Goal: Task Accomplishment & Management: Complete application form

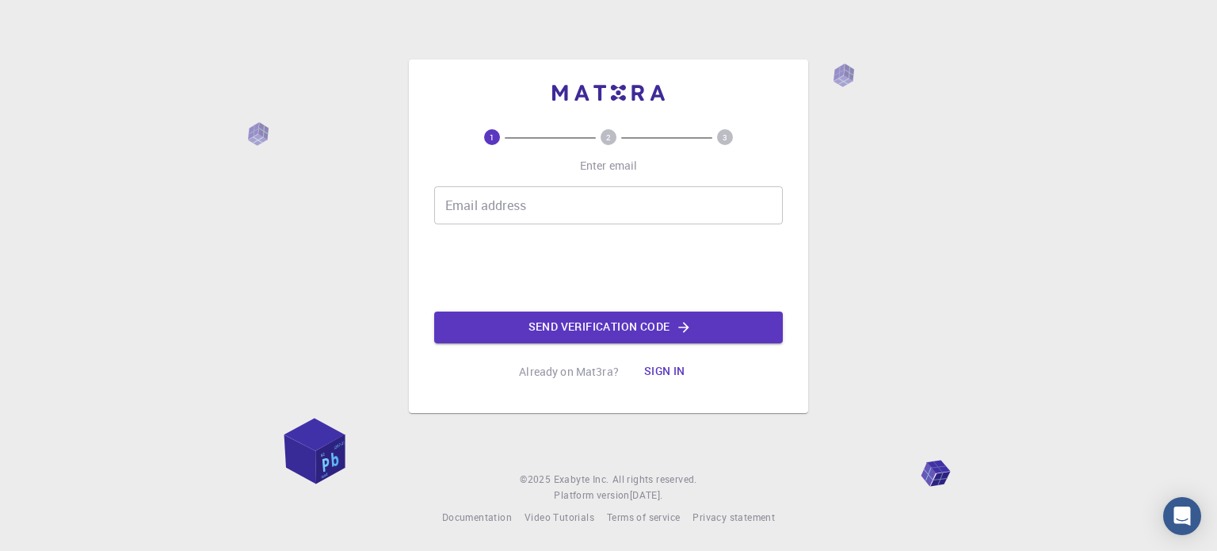
click at [657, 2] on div "1 2 3 Enter email Email address Email address Send verification code Already on…" at bounding box center [608, 275] width 1217 height 551
click at [469, 185] on div "1 2 3 Enter email Email address Email address Send verification code Already on…" at bounding box center [608, 258] width 349 height 258
click at [470, 196] on div "Email address Email address" at bounding box center [608, 205] width 349 height 38
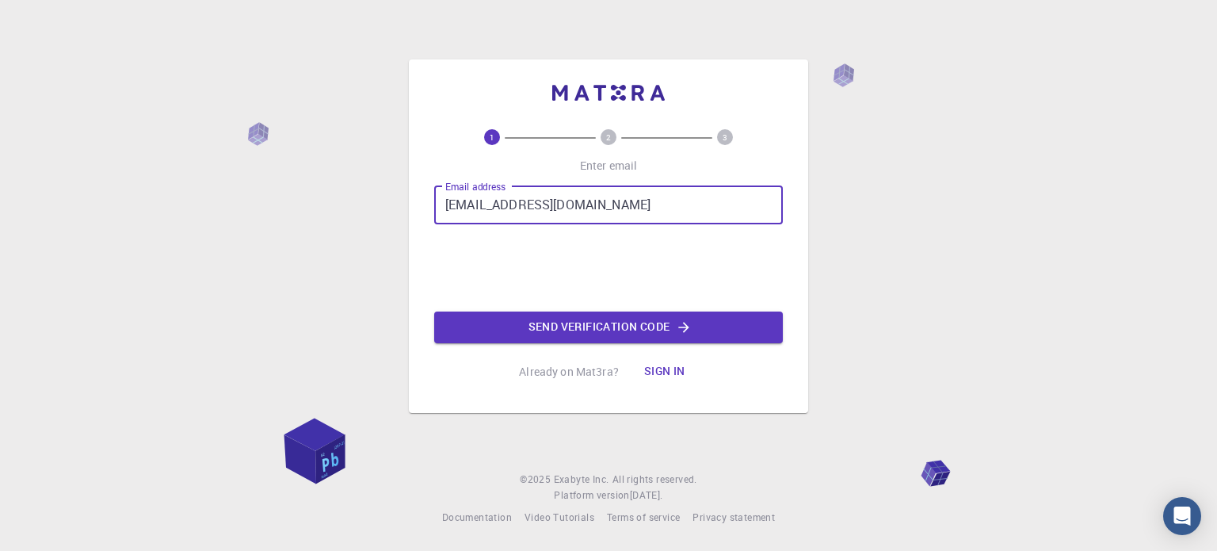
type input "vaibhavsanandiya1@gmail.com"
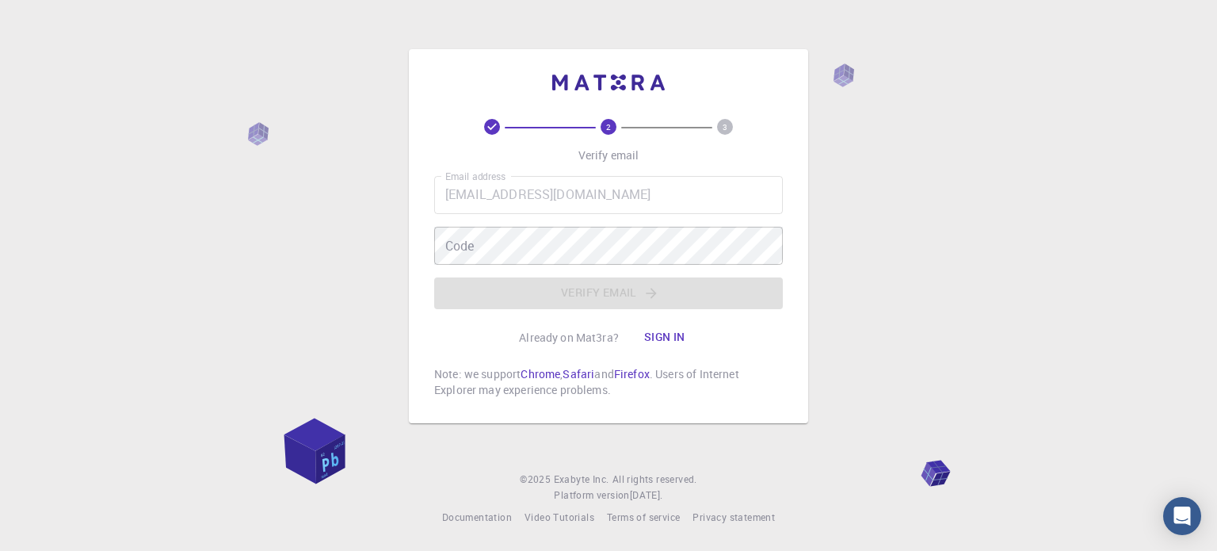
click at [499, 268] on div "Email address vaibhavsanandiya1@gmail.com Email address Code Code Verify email" at bounding box center [608, 242] width 349 height 133
click at [884, 109] on div "2 3 Verify email Email address vaibhavsanandiya1@gmail.com Email address Code C…" at bounding box center [608, 275] width 1217 height 551
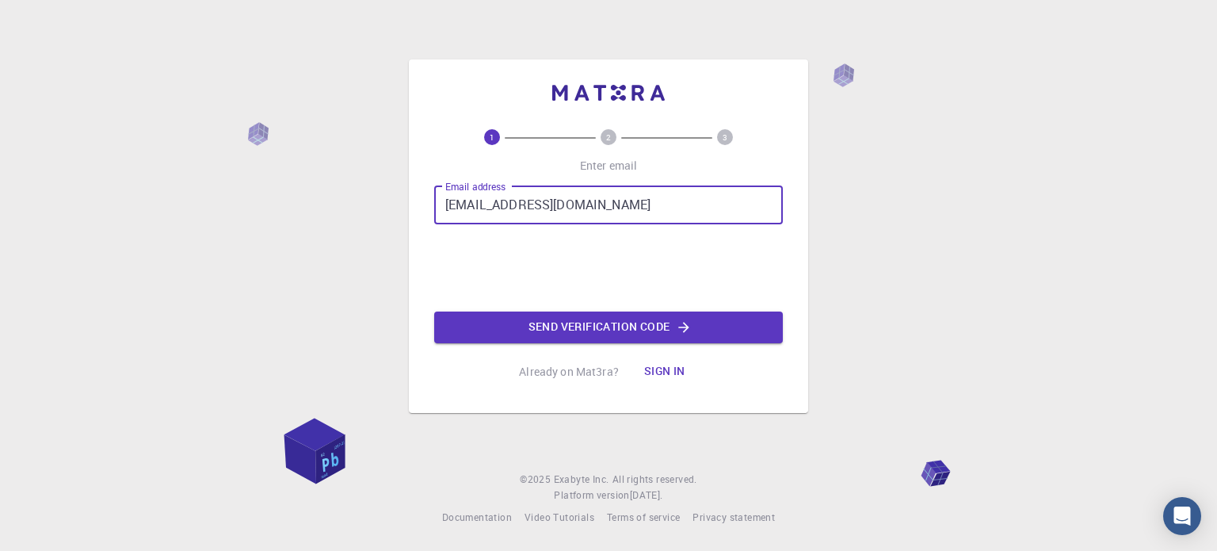
type input "[EMAIL_ADDRESS][DOMAIN_NAME]"
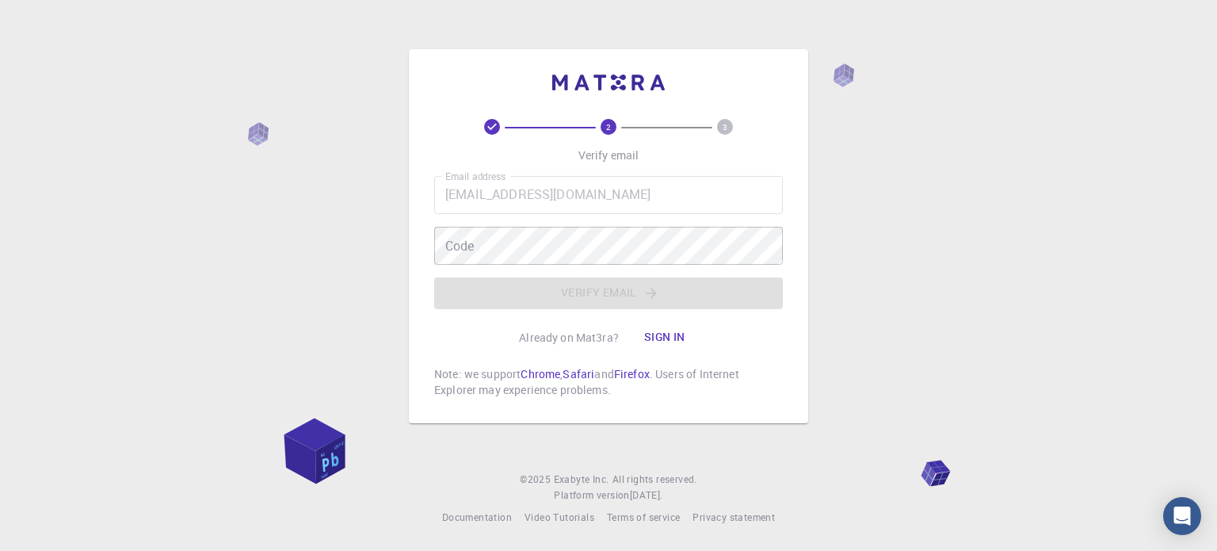
click at [510, 271] on div "Email address vaibhavsanandiya3@gmail.com Email address Code Code Verify email" at bounding box center [608, 242] width 349 height 133
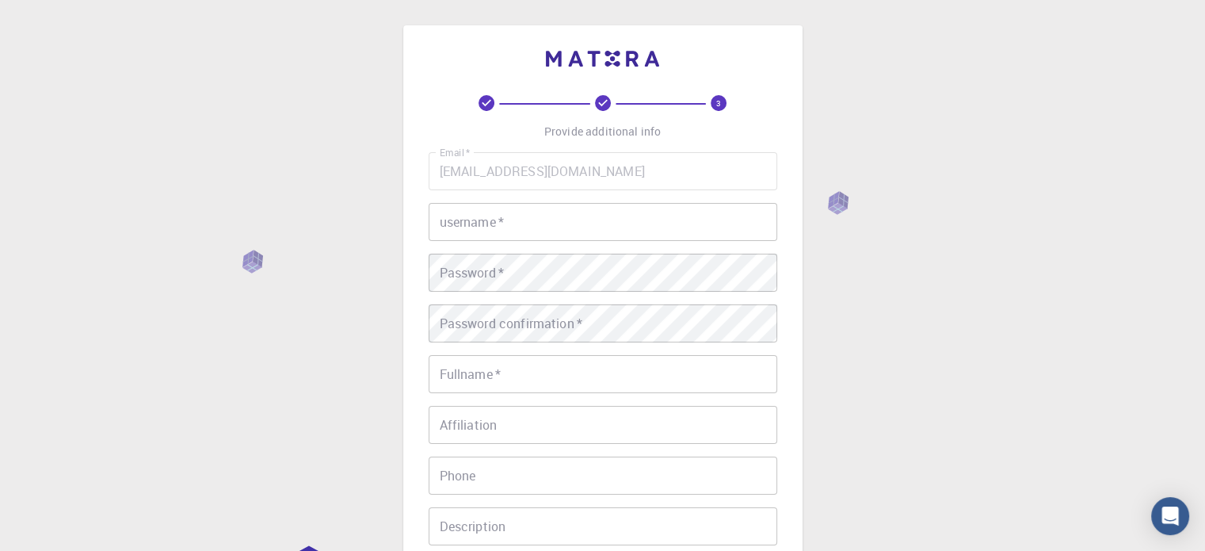
click at [601, 221] on input "username   *" at bounding box center [603, 222] width 349 height 38
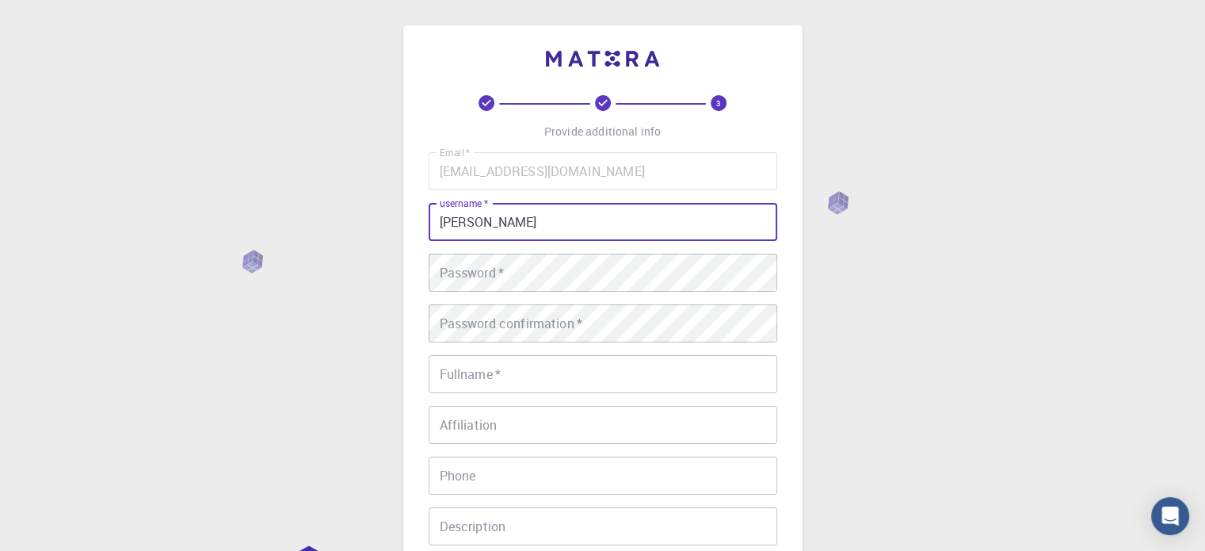
type input "vaibhav"
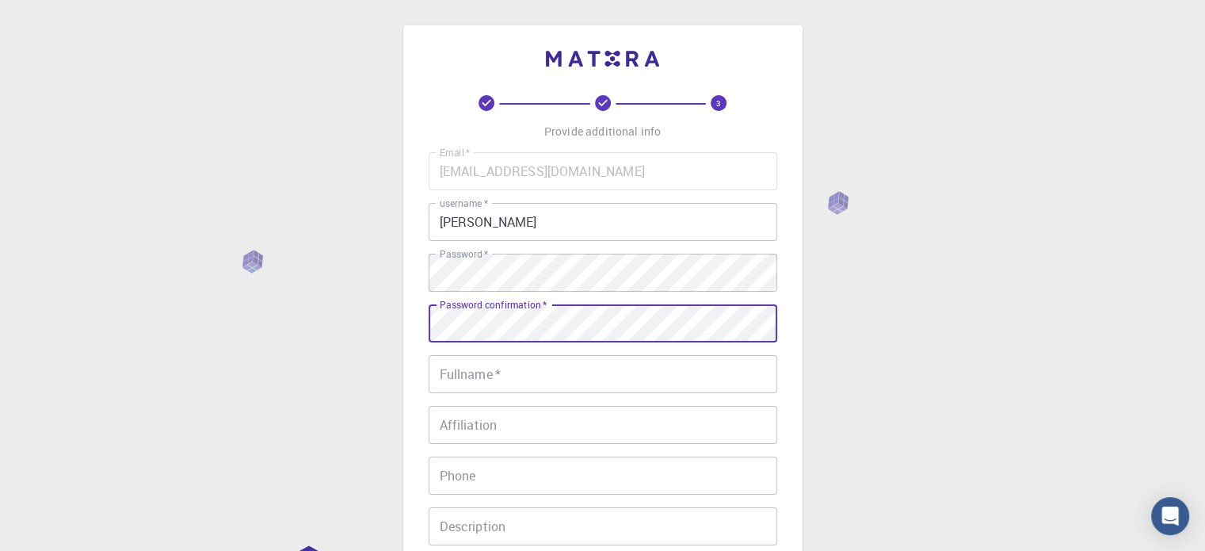
click at [555, 315] on div "Password confirmation   * Password confirmation   *" at bounding box center [603, 323] width 349 height 38
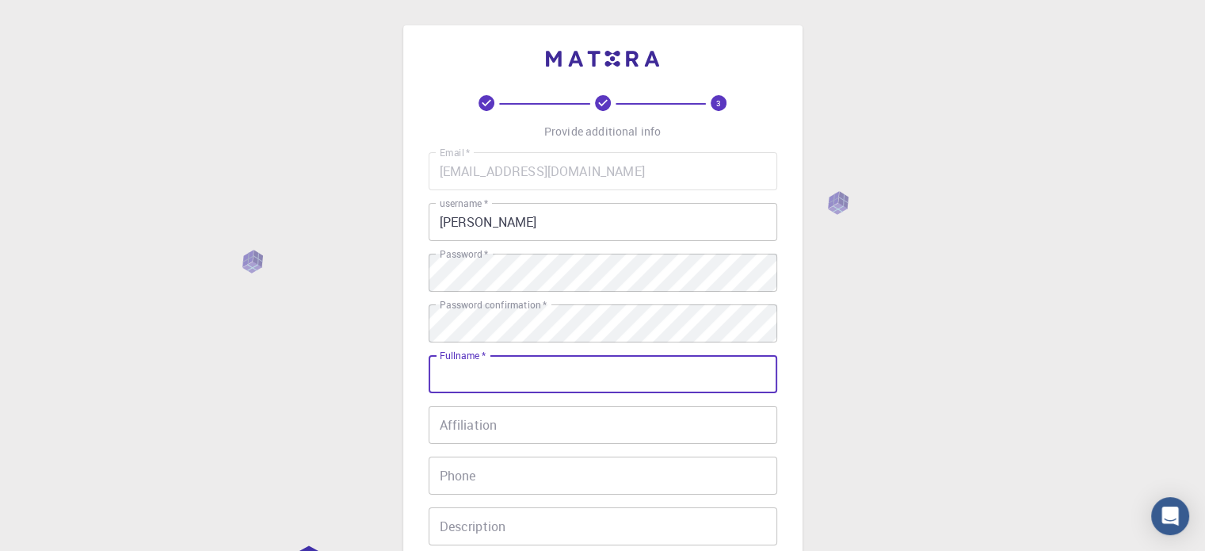
click at [536, 363] on input "Fullname   *" at bounding box center [603, 374] width 349 height 38
type input "[DEMOGRAPHIC_DATA]"
click at [445, 477] on input "08849704799" at bounding box center [603, 475] width 349 height 38
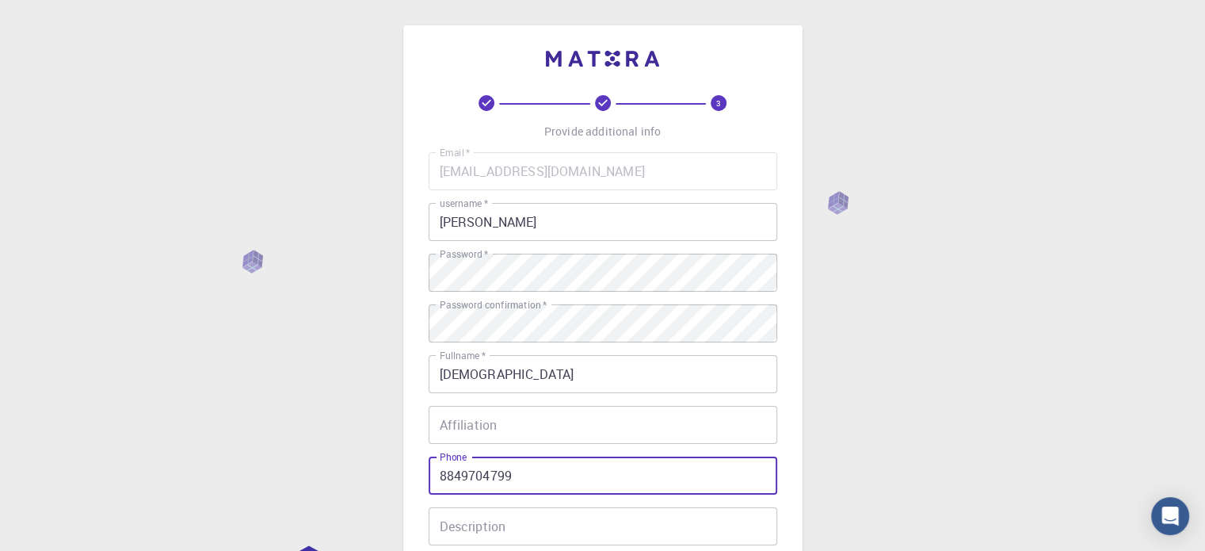
type input "8849704799"
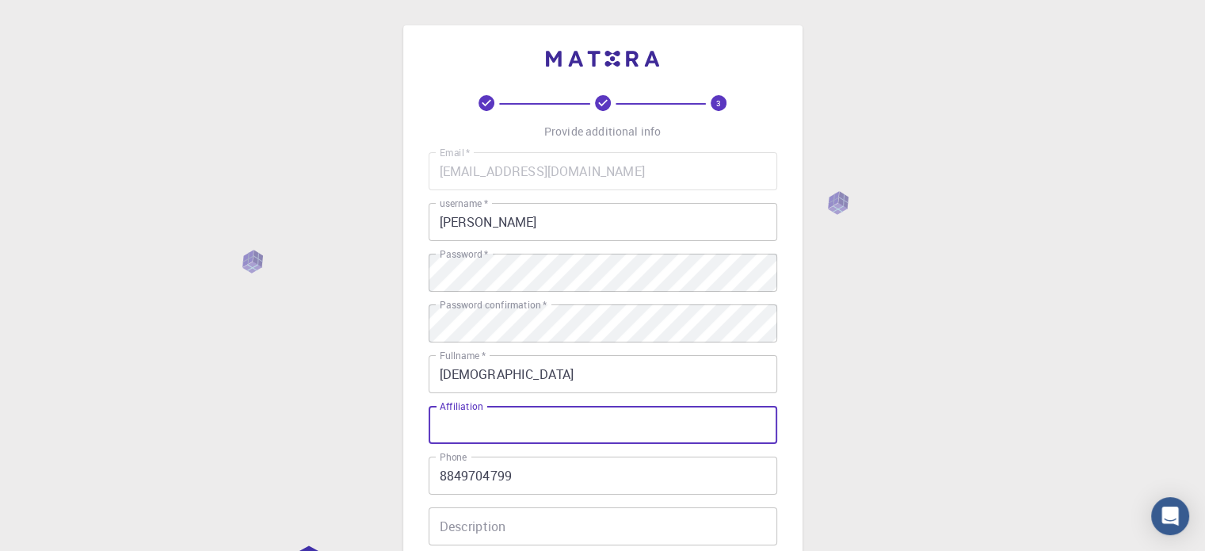
click at [510, 420] on input "Affiliation" at bounding box center [603, 425] width 349 height 38
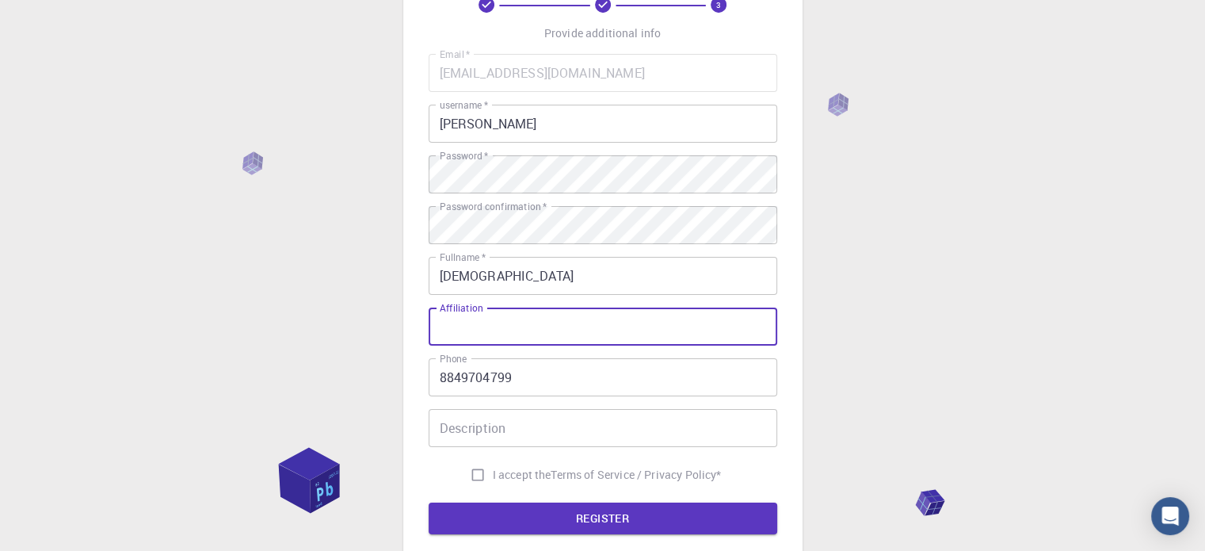
scroll to position [101, 0]
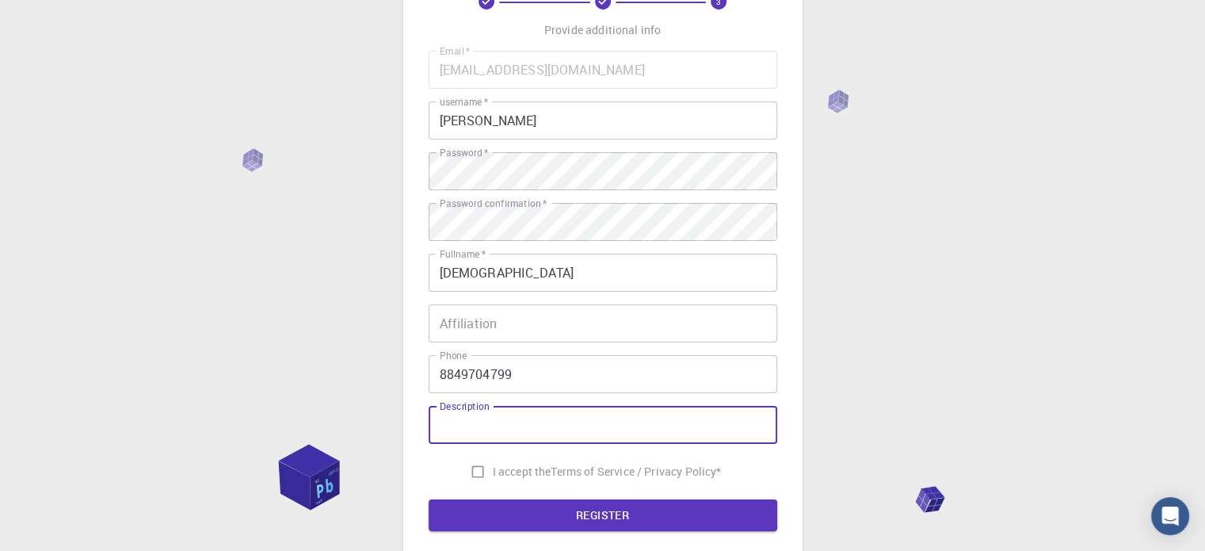
click at [510, 420] on input "Description" at bounding box center [603, 425] width 349 height 38
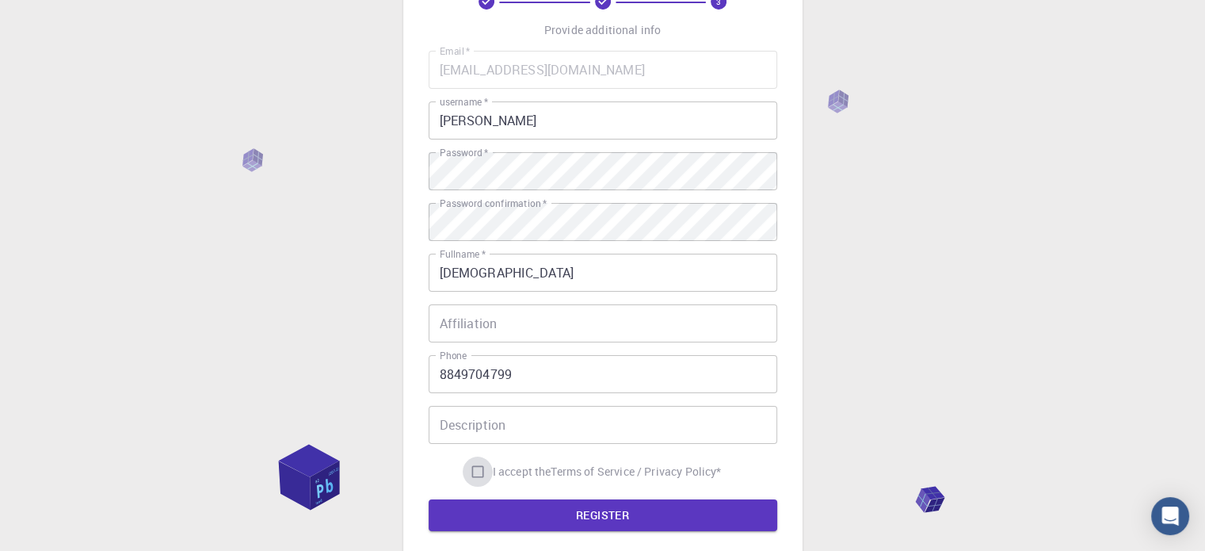
click at [473, 470] on input "I accept the Terms of Service / Privacy Policy *" at bounding box center [478, 471] width 30 height 30
checkbox input "true"
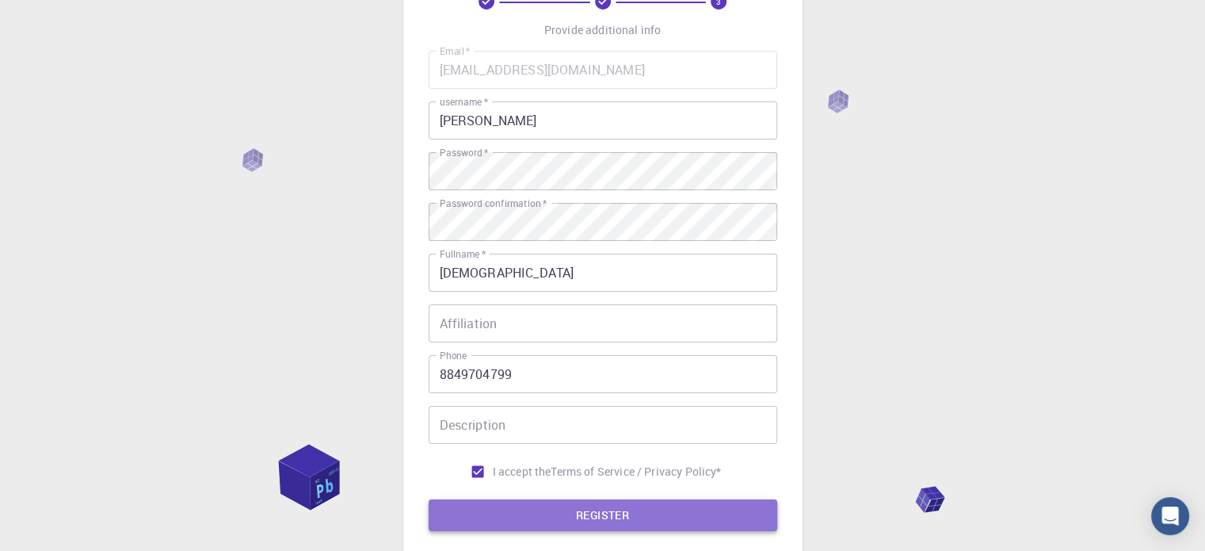
click at [478, 507] on button "REGISTER" at bounding box center [603, 515] width 349 height 32
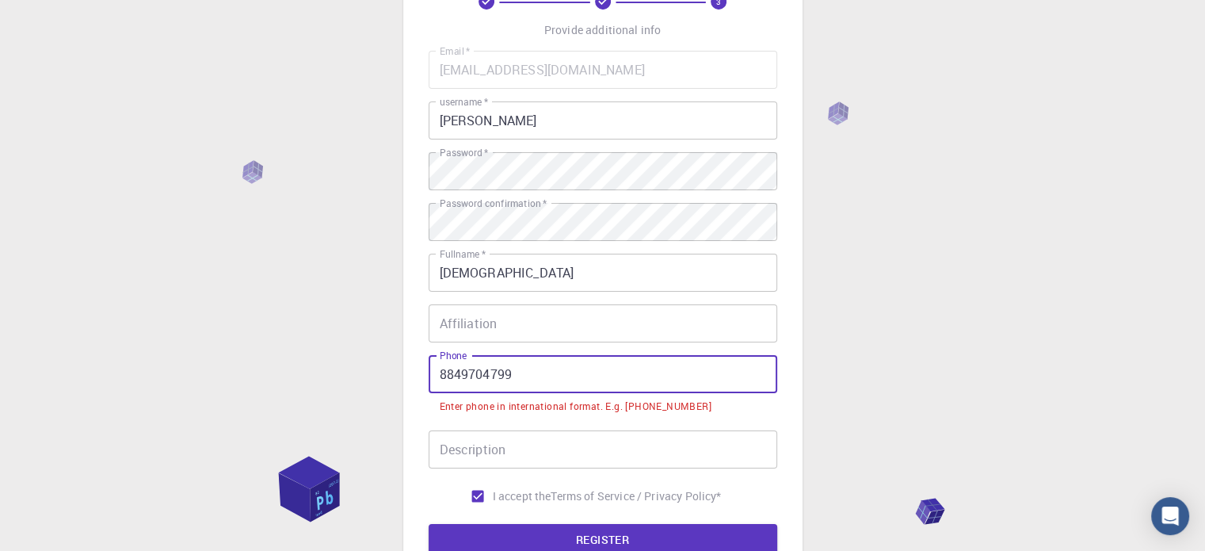
click at [438, 376] on input "8849704799" at bounding box center [603, 374] width 349 height 38
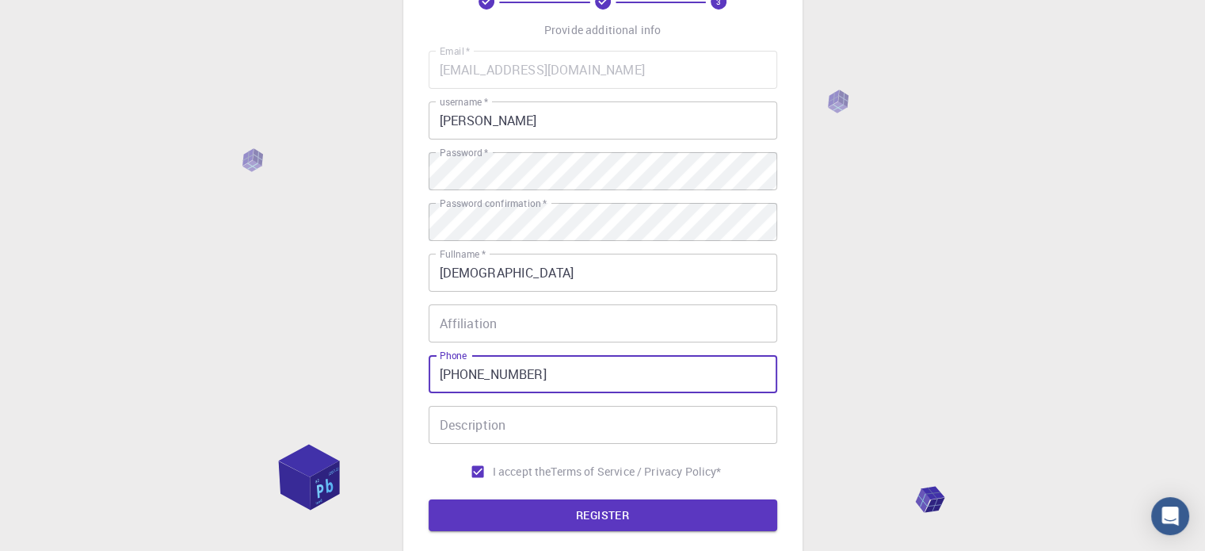
click at [429, 499] on button "REGISTER" at bounding box center [603, 515] width 349 height 32
type input "+918849704799"
click at [429, 499] on button "REGISTER" at bounding box center [603, 515] width 349 height 32
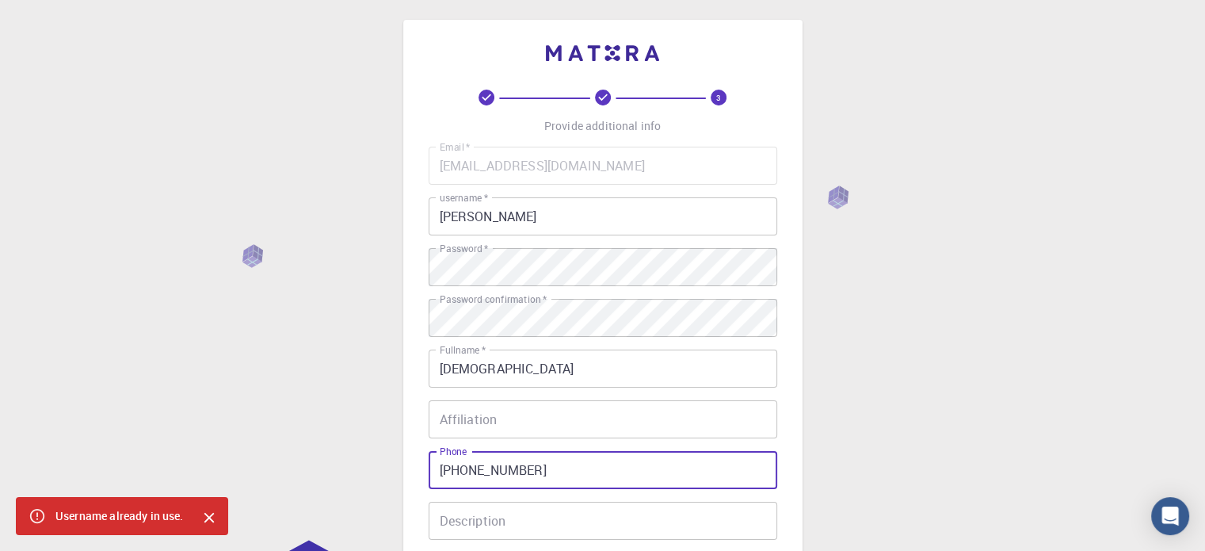
scroll to position [0, 0]
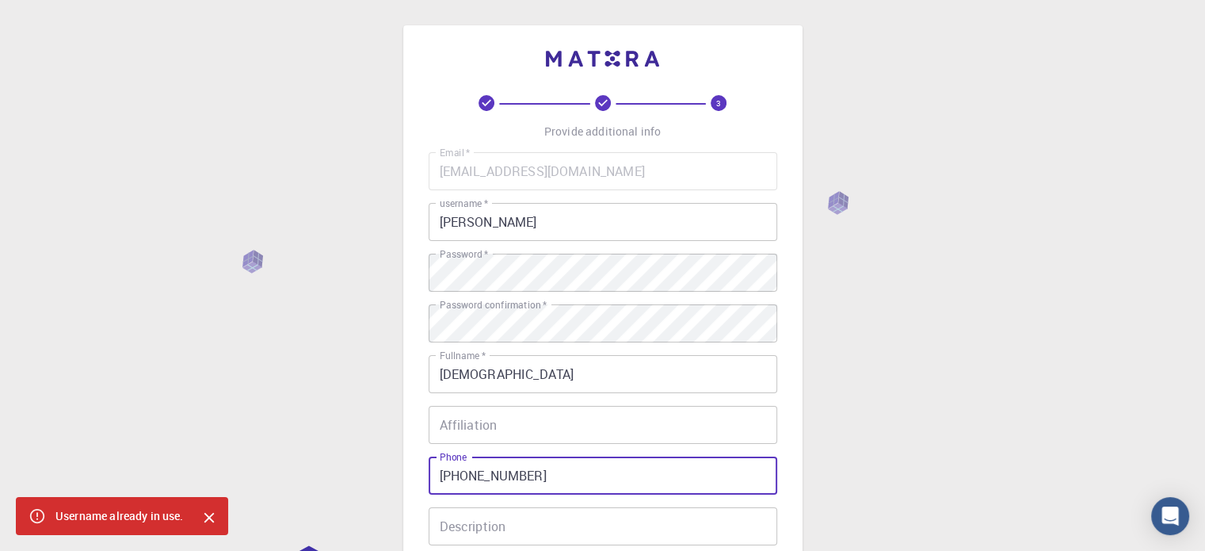
click at [526, 233] on input "vaibhav" at bounding box center [603, 222] width 349 height 38
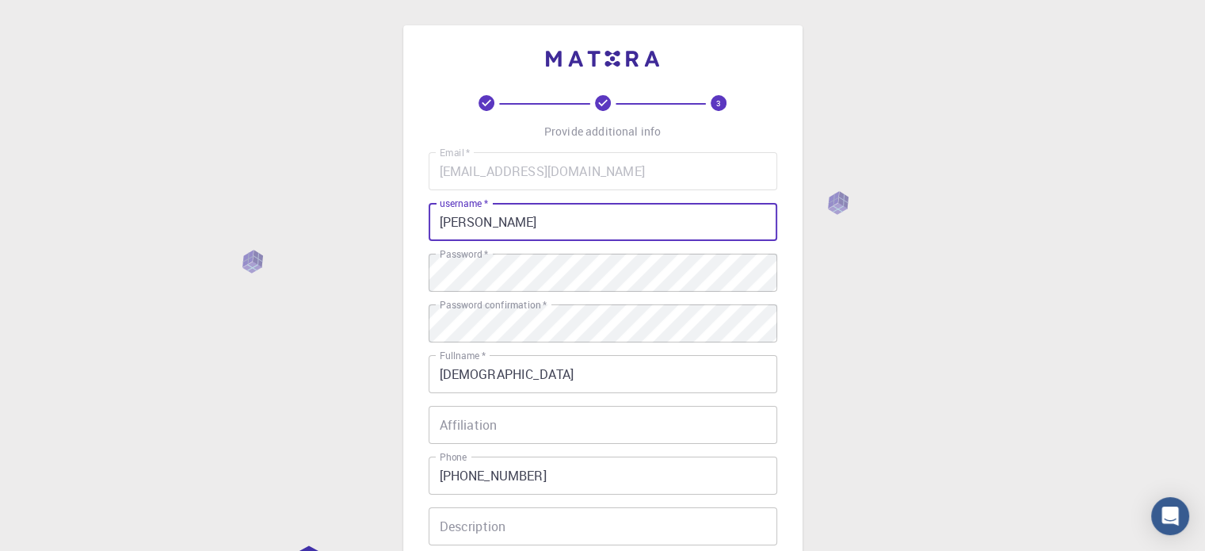
type input "vaibhavpatel"
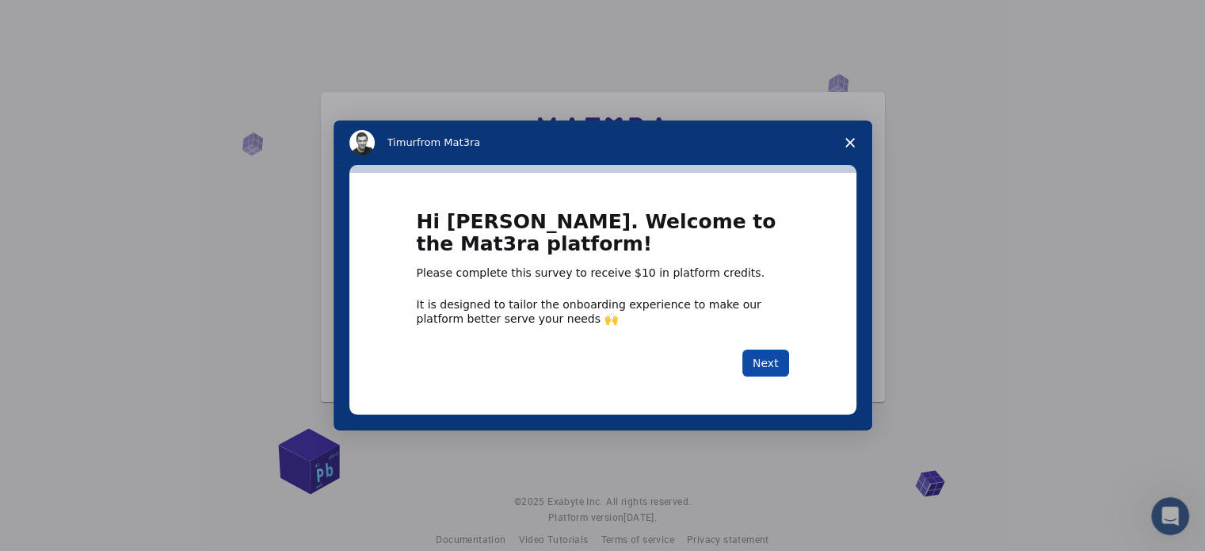
click at [772, 364] on button "Next" at bounding box center [765, 362] width 47 height 27
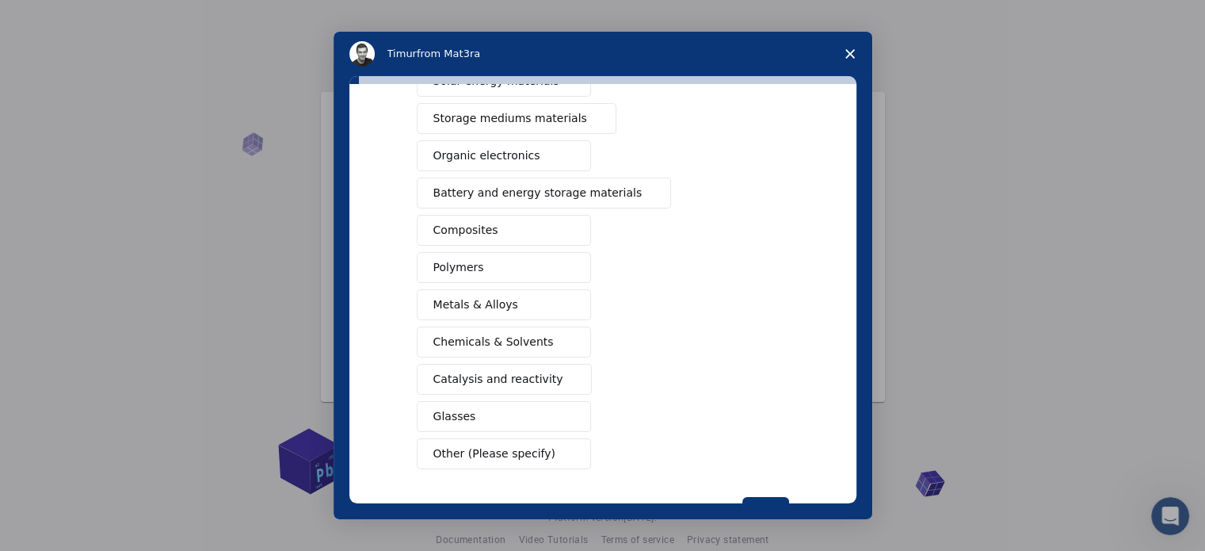
scroll to position [209, 0]
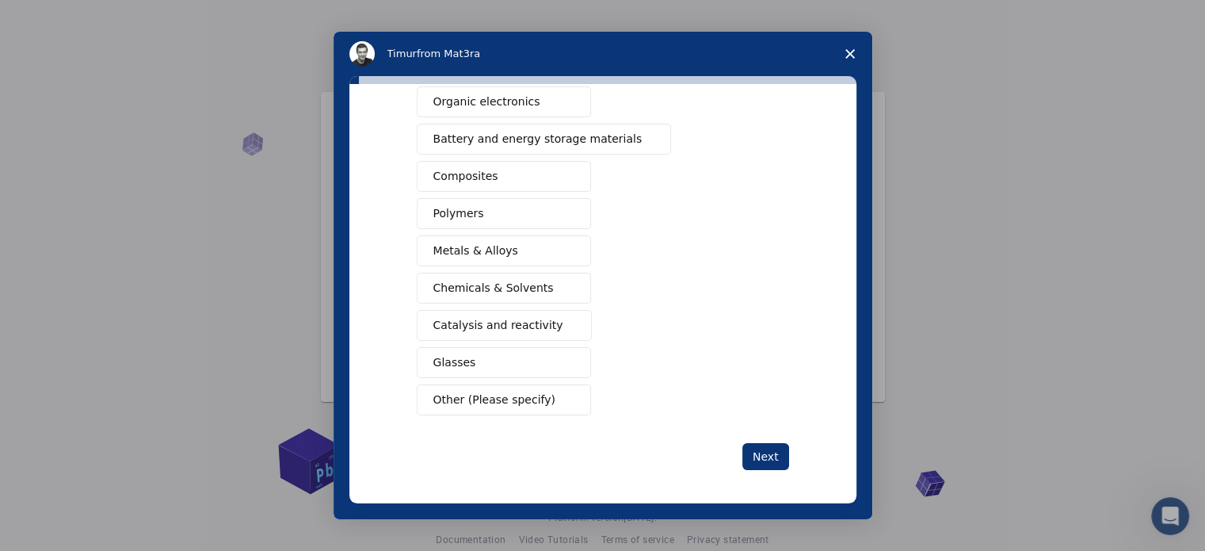
click at [849, 54] on polygon "Close survey" at bounding box center [850, 54] width 10 height 10
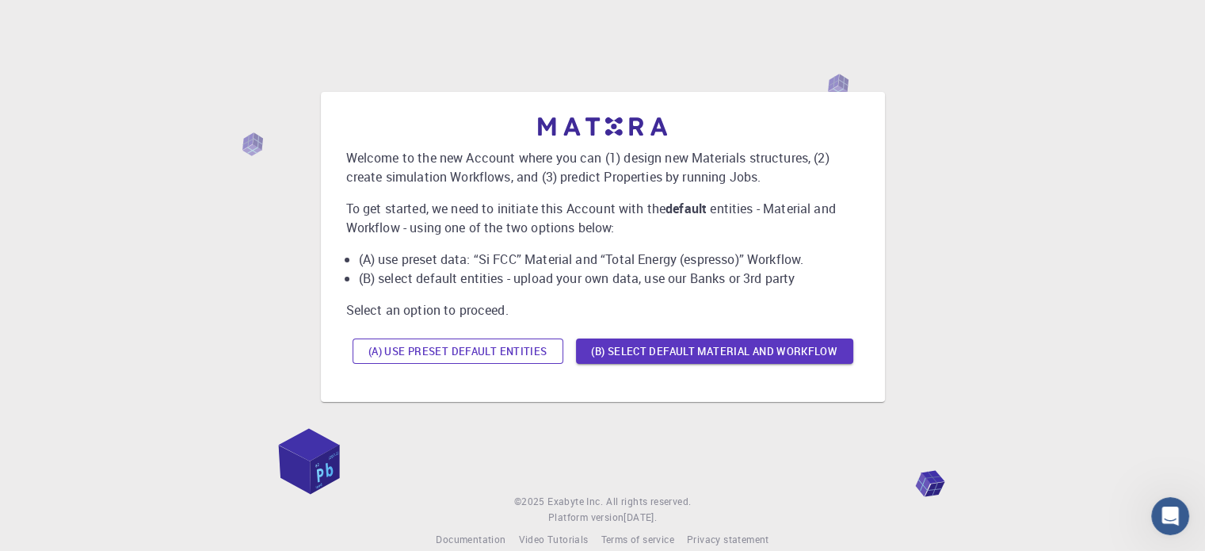
click at [503, 348] on button "(A) Use preset default entities" at bounding box center [458, 350] width 211 height 25
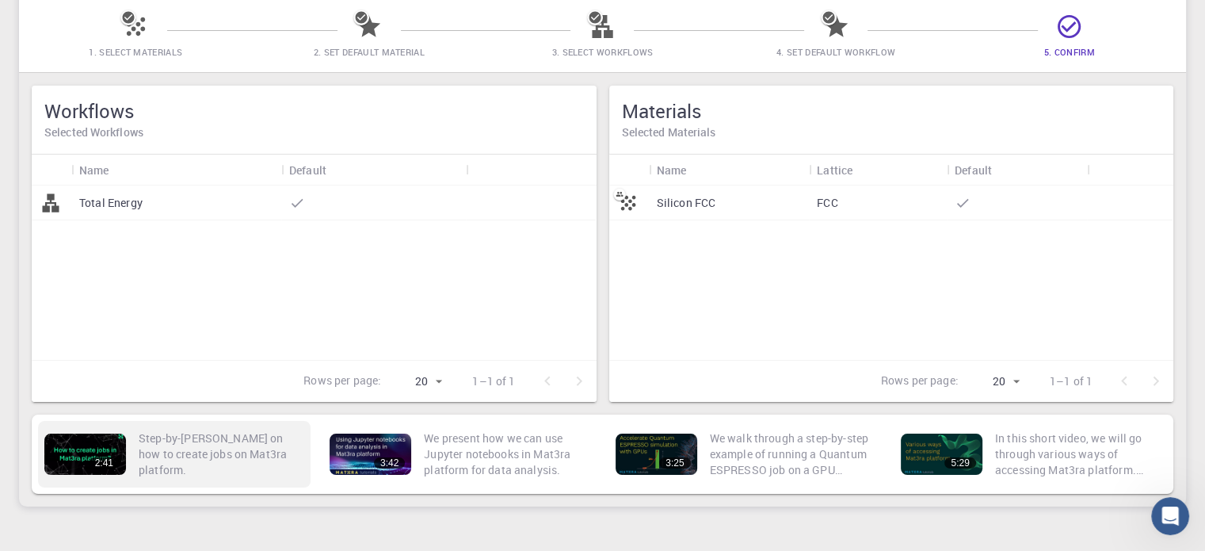
scroll to position [48, 0]
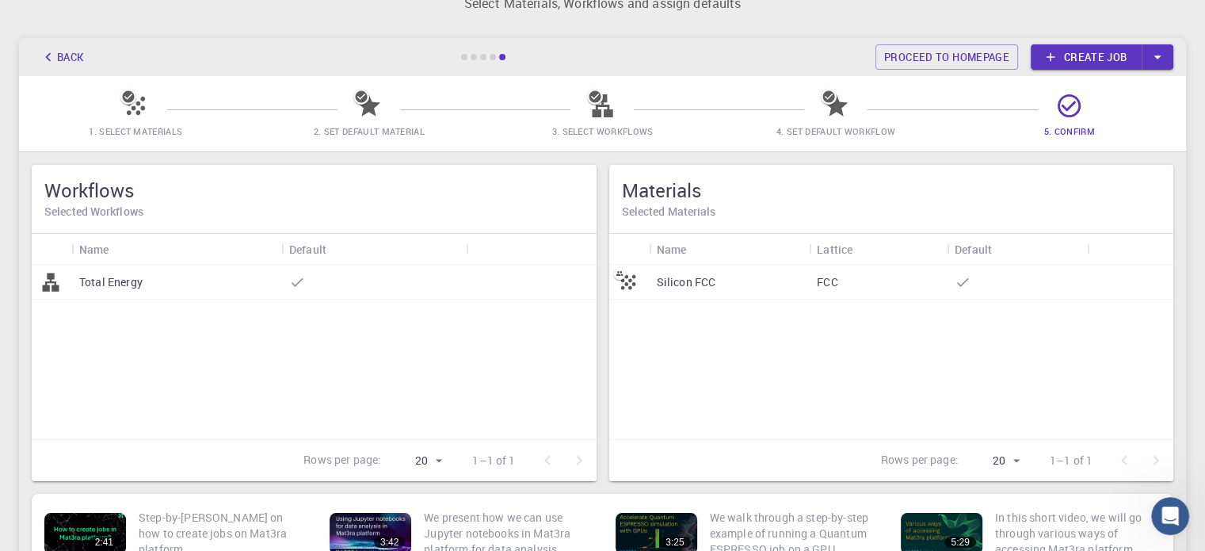
click at [133, 287] on p "Total Energy" at bounding box center [110, 282] width 63 height 16
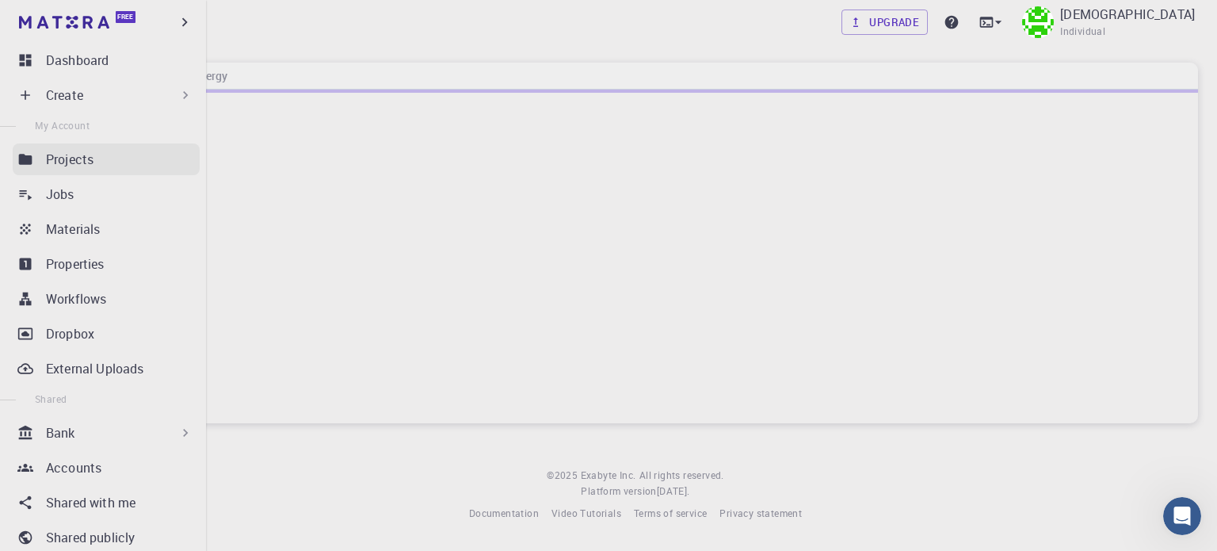
click at [69, 151] on p "Projects" at bounding box center [70, 159] width 48 height 19
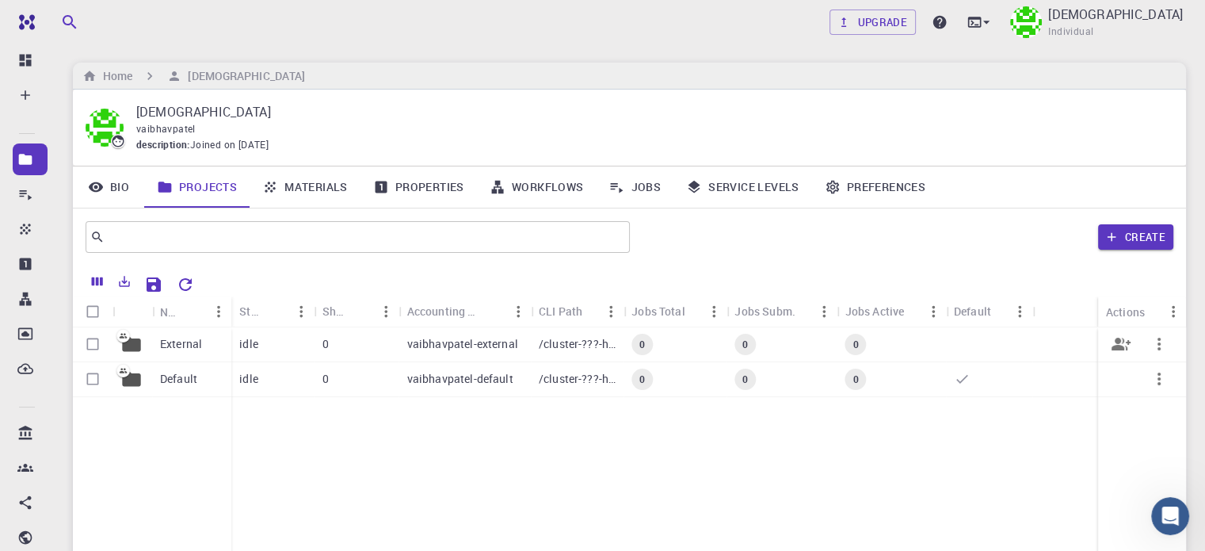
click at [190, 341] on p "External" at bounding box center [181, 344] width 42 height 16
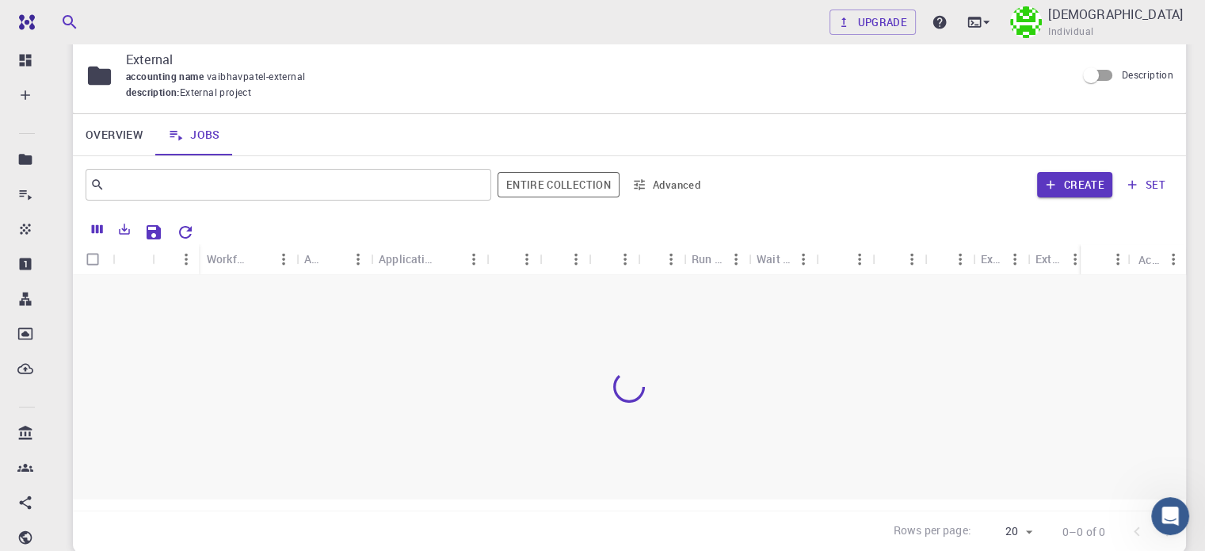
scroll to position [79, 0]
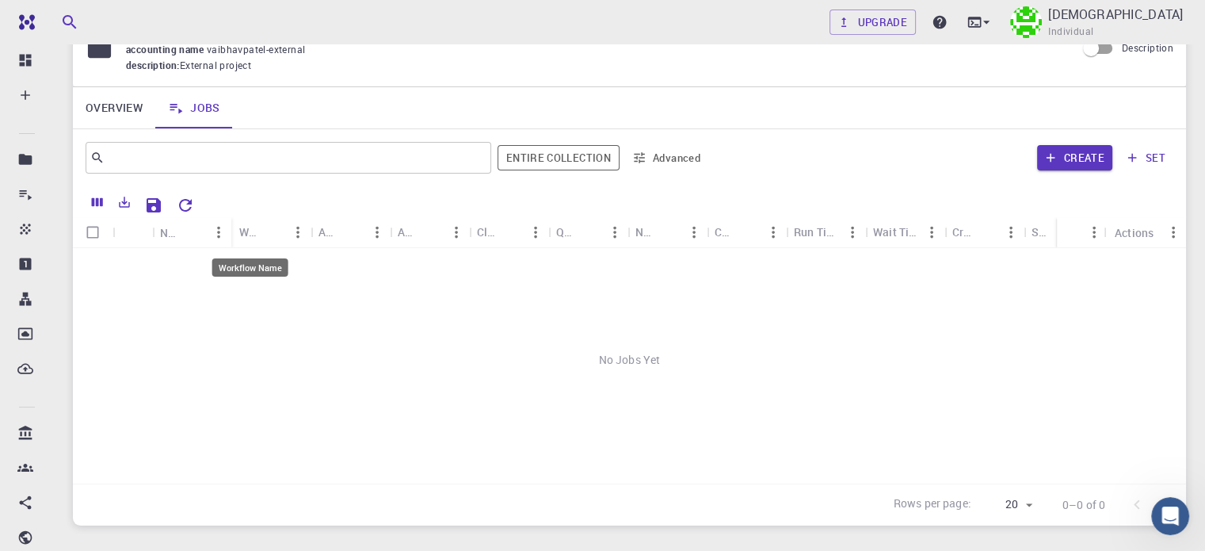
click at [252, 236] on div "Workflow Name" at bounding box center [249, 231] width 21 height 31
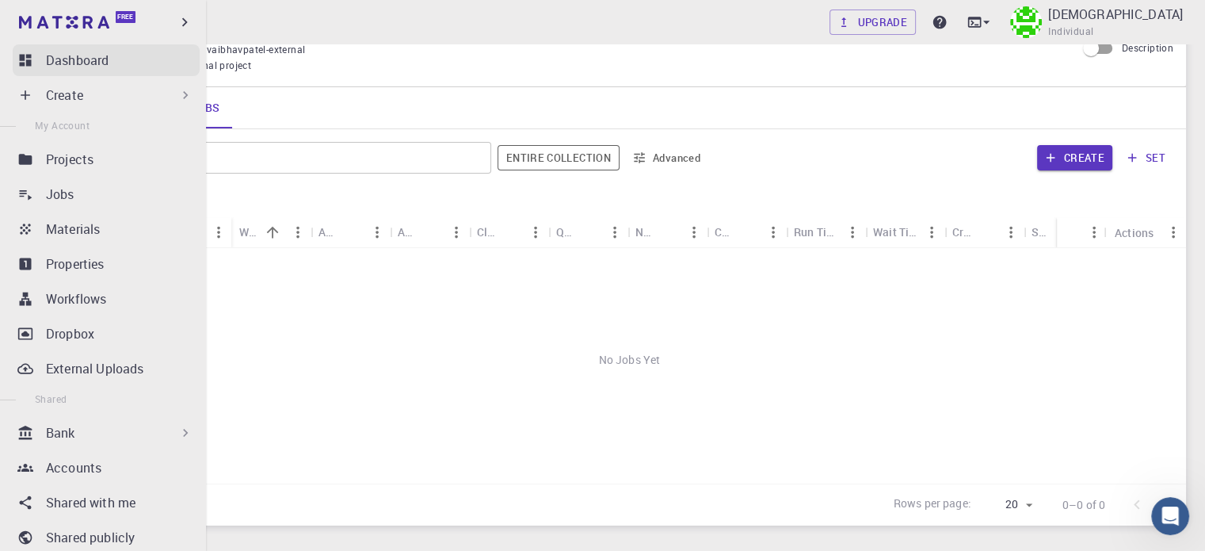
click at [98, 69] on p "Dashboard" at bounding box center [77, 60] width 63 height 19
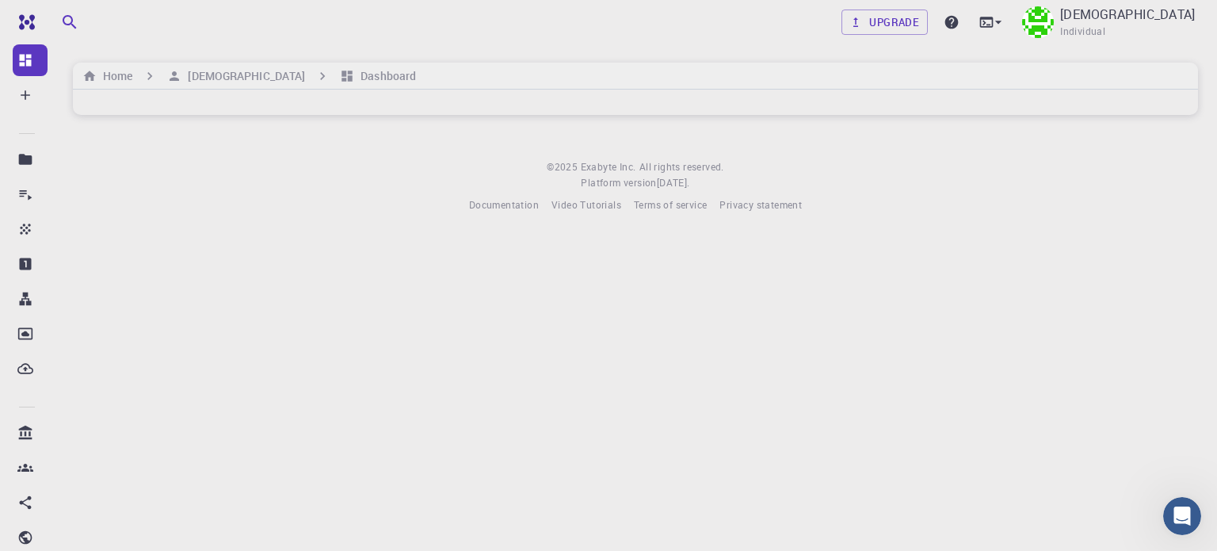
click at [349, 285] on body "Free Dashboard Create New Job New Material Create Material Upload File Import f…" at bounding box center [608, 275] width 1217 height 551
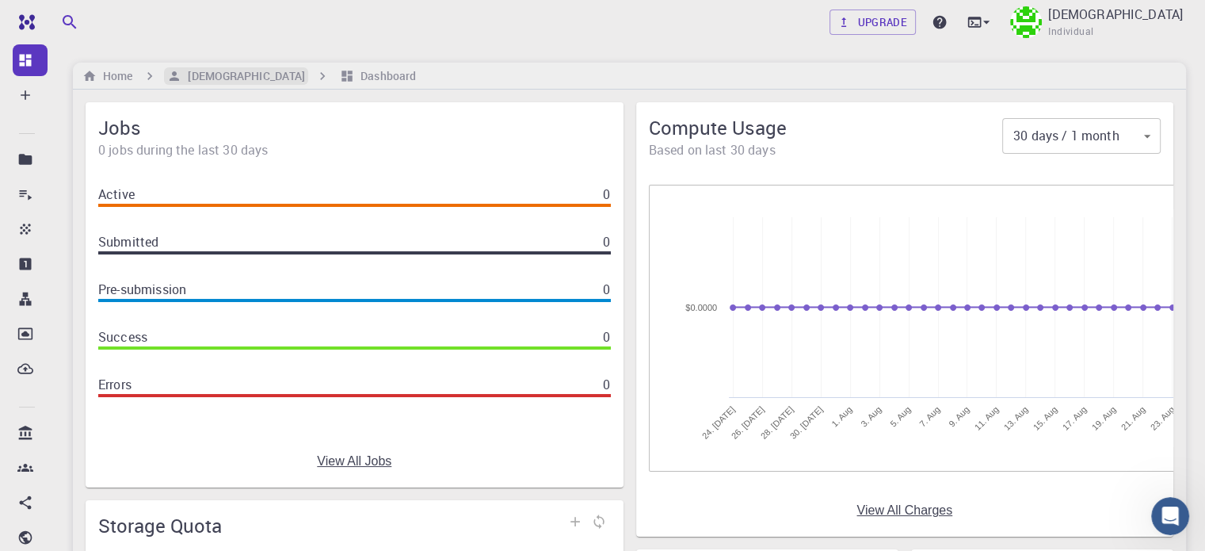
click at [225, 79] on h6 "[DEMOGRAPHIC_DATA]" at bounding box center [243, 75] width 124 height 17
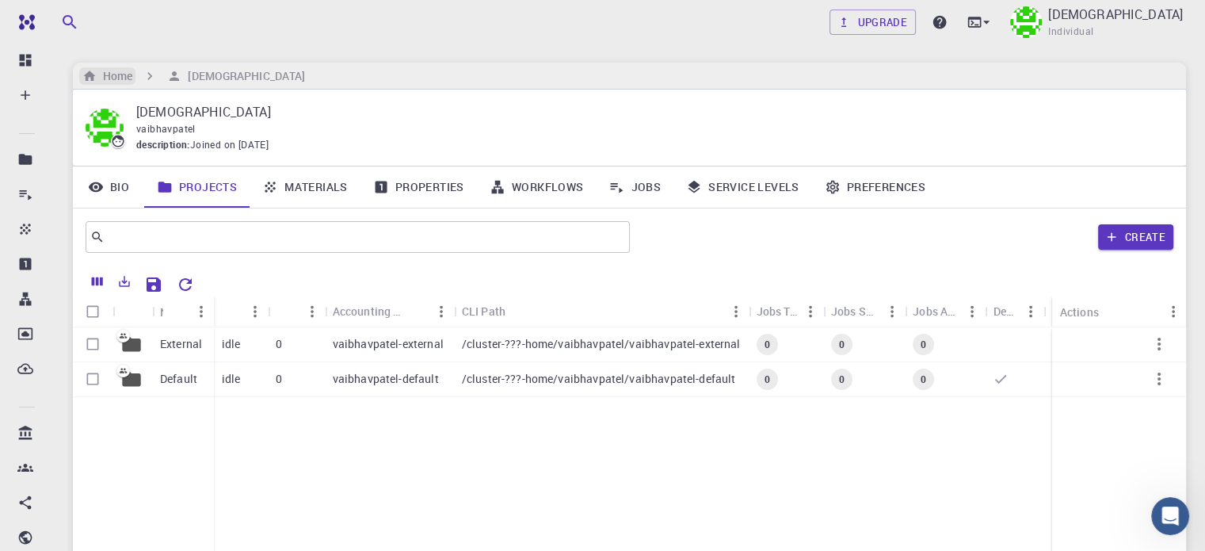
click at [129, 77] on h6 "Home" at bounding box center [115, 75] width 36 height 17
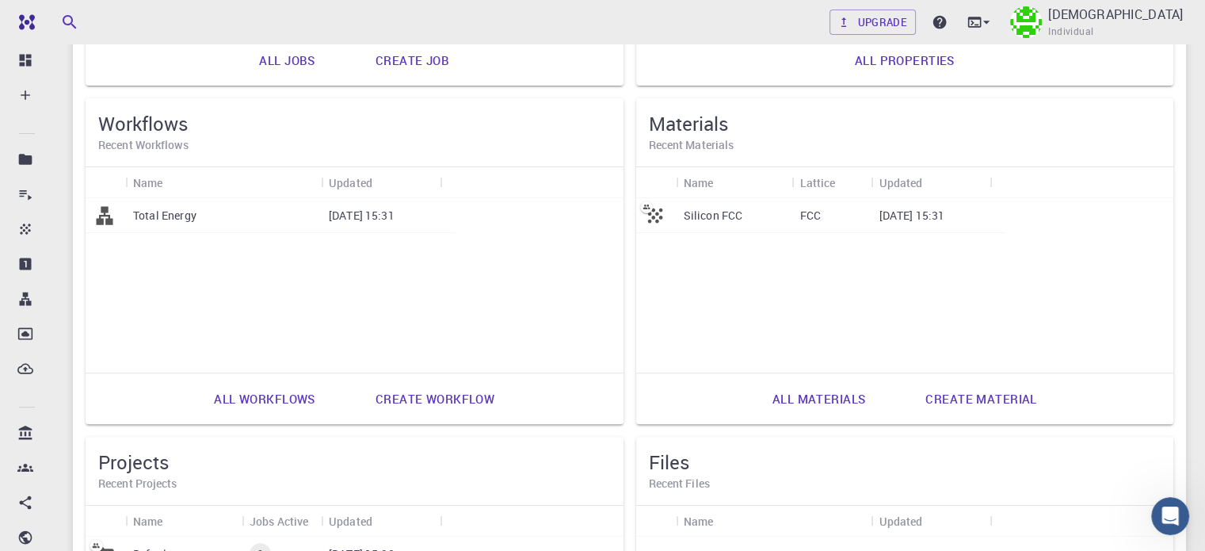
scroll to position [425, 0]
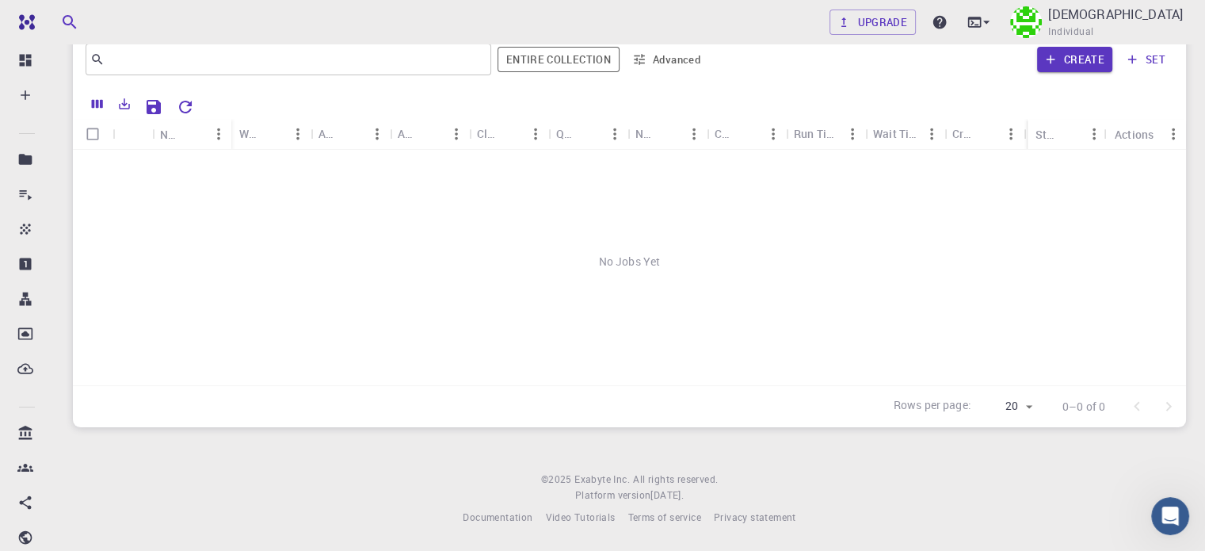
scroll to position [177, 0]
click at [601, 254] on div "No Jobs Yet" at bounding box center [629, 262] width 1113 height 223
click at [167, 136] on icon "Sort" at bounding box center [172, 134] width 17 height 17
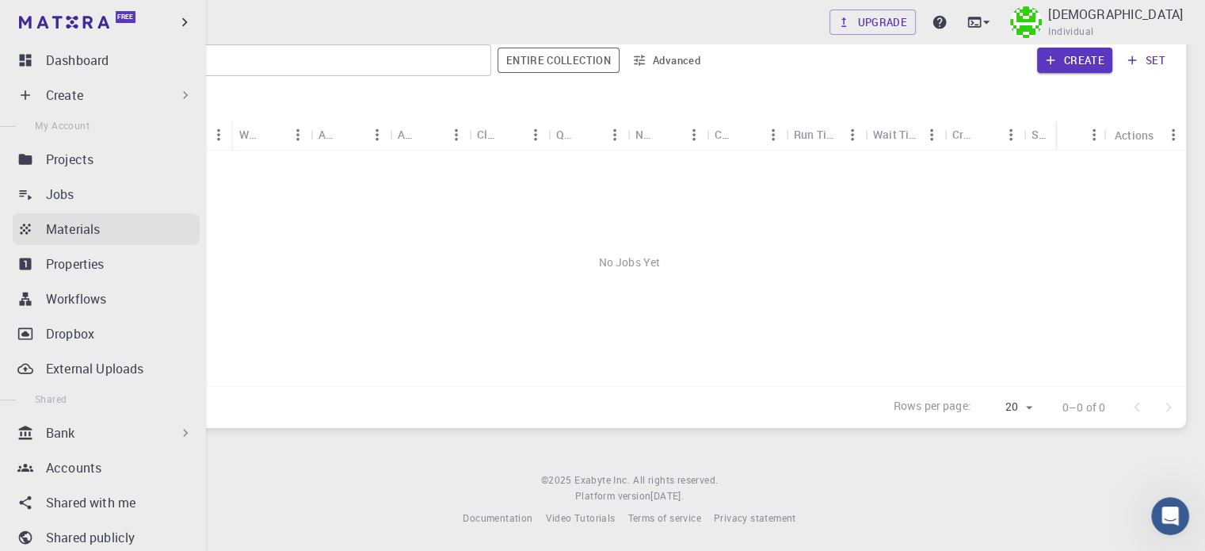
click at [71, 235] on p "Materials" at bounding box center [73, 228] width 54 height 19
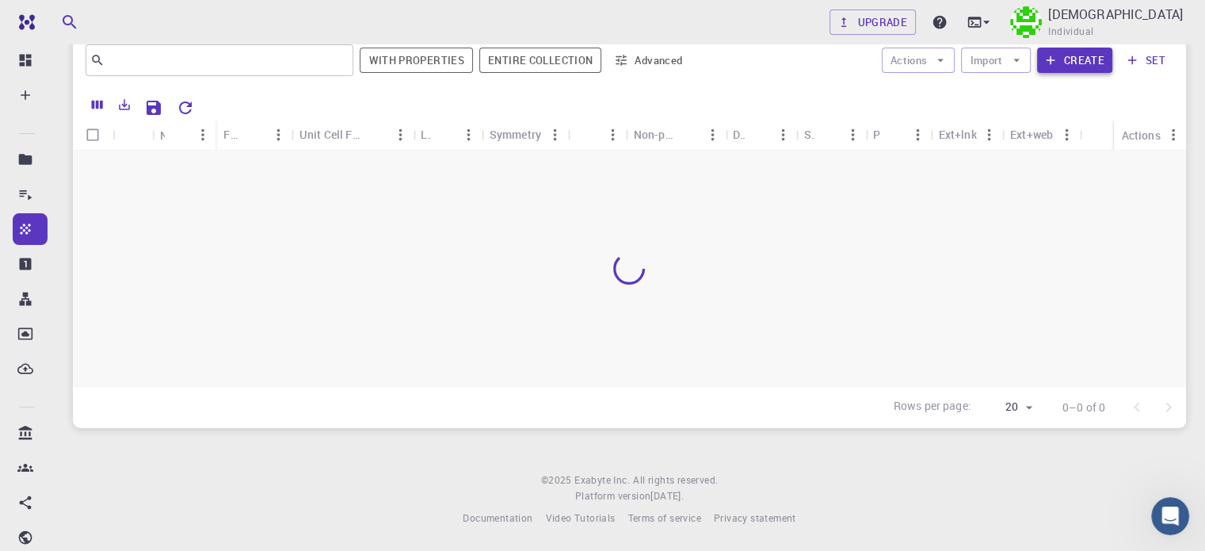
click at [1078, 66] on button "Create" at bounding box center [1074, 60] width 75 height 25
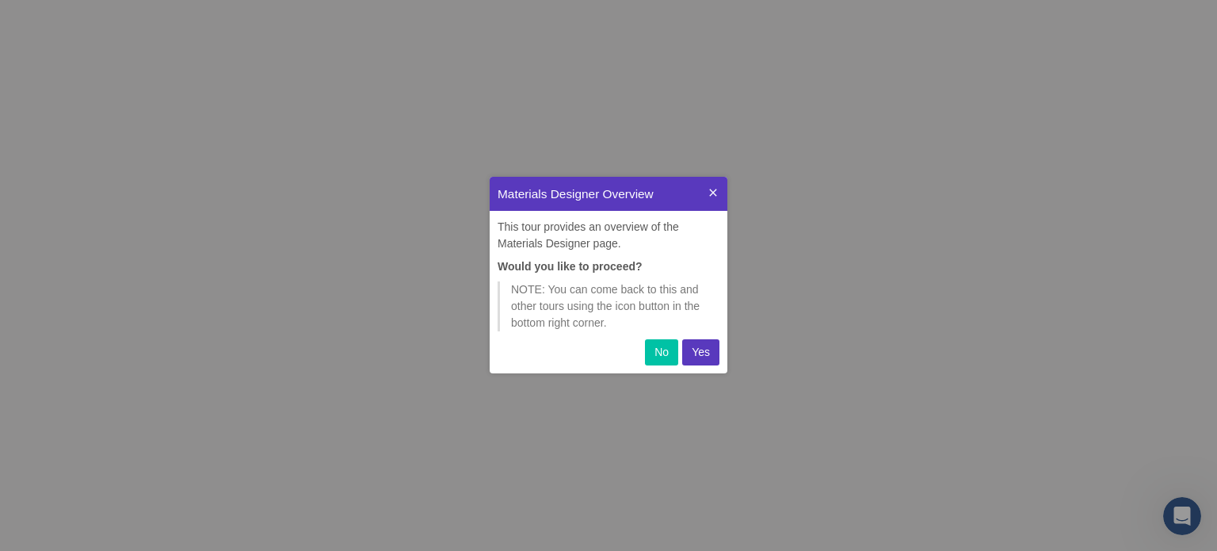
scroll to position [184, 225]
click at [707, 349] on p "Yes" at bounding box center [701, 352] width 18 height 17
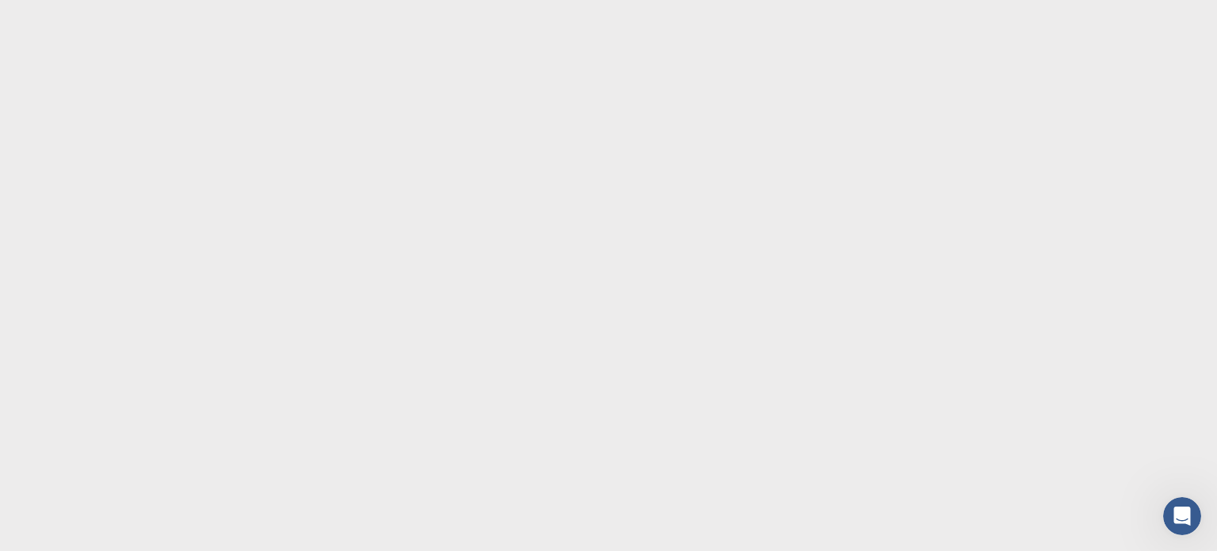
drag, startPoint x: 704, startPoint y: 349, endPoint x: 593, endPoint y: 334, distance: 112.6
click at [593, 334] on body at bounding box center [608, 275] width 1217 height 551
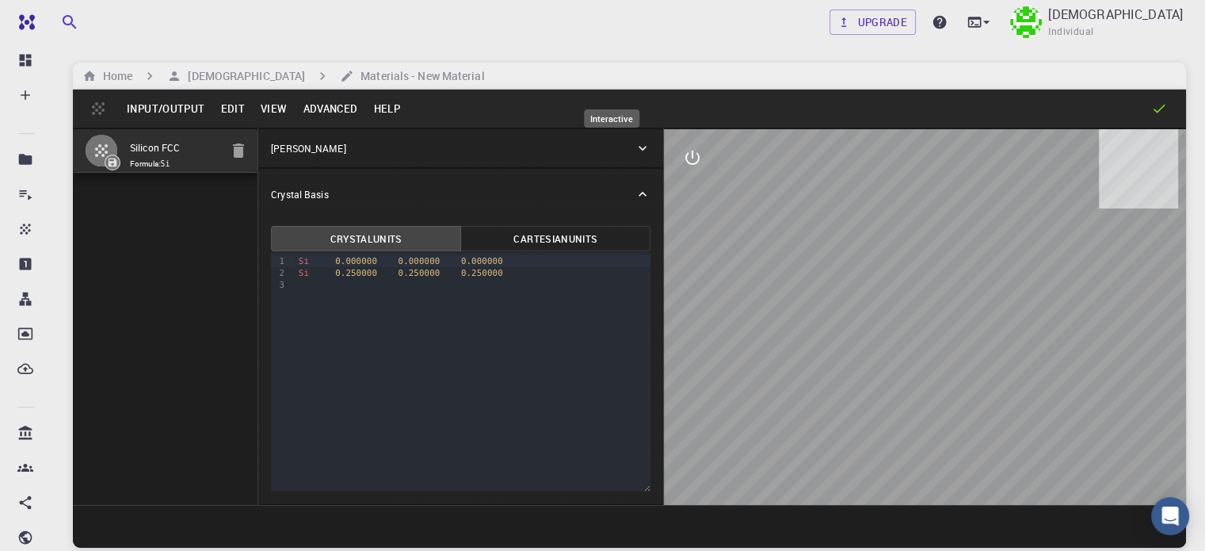
click at [673, 154] on button "interactive" at bounding box center [692, 158] width 38 height 38
click at [684, 191] on icon "view" at bounding box center [692, 196] width 17 height 12
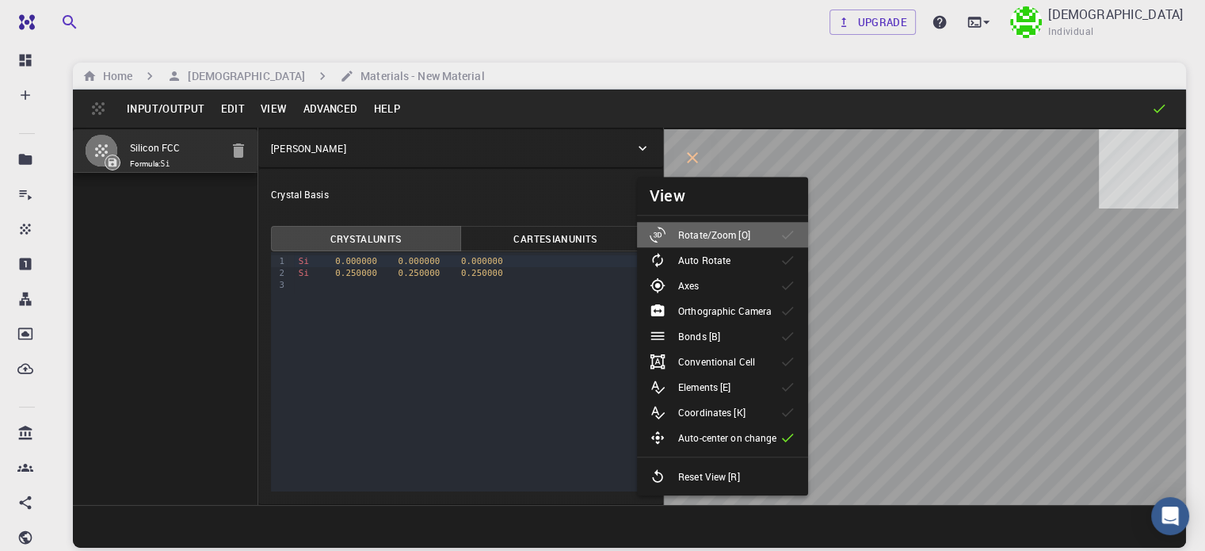
click at [722, 242] on div "Rotate/Zoom [O]" at bounding box center [706, 235] width 113 height 16
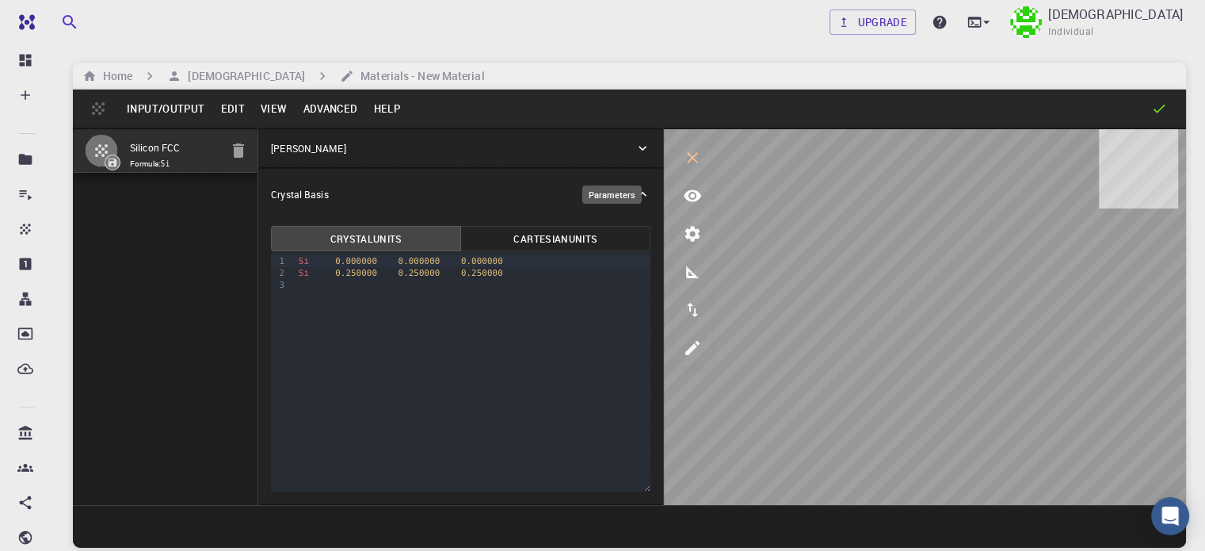
click at [673, 245] on button "parameters" at bounding box center [692, 234] width 38 height 38
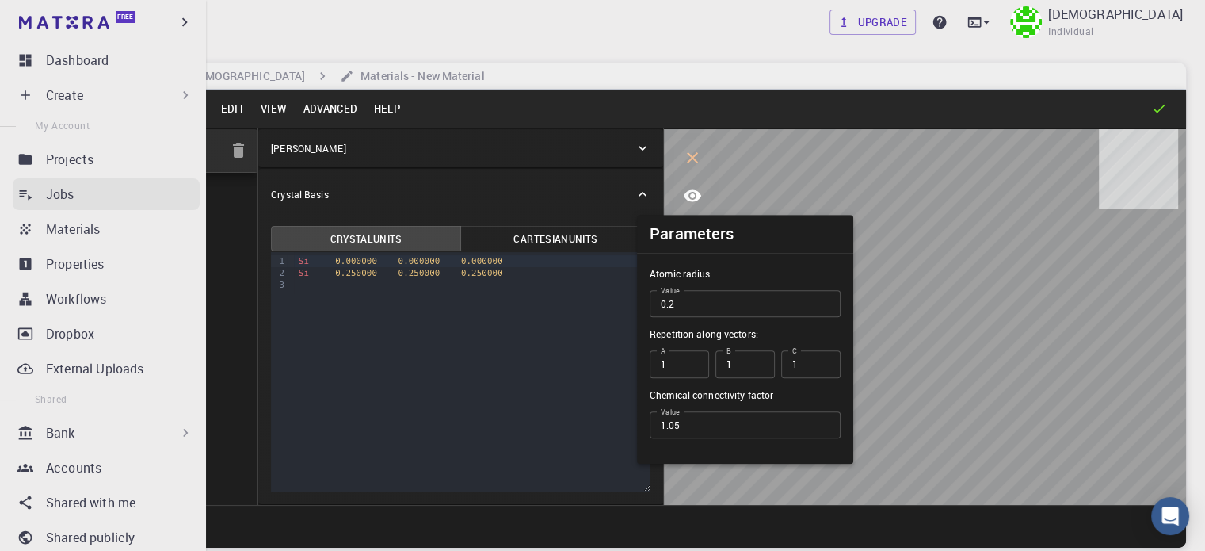
click at [109, 196] on div "Jobs" at bounding box center [123, 194] width 154 height 19
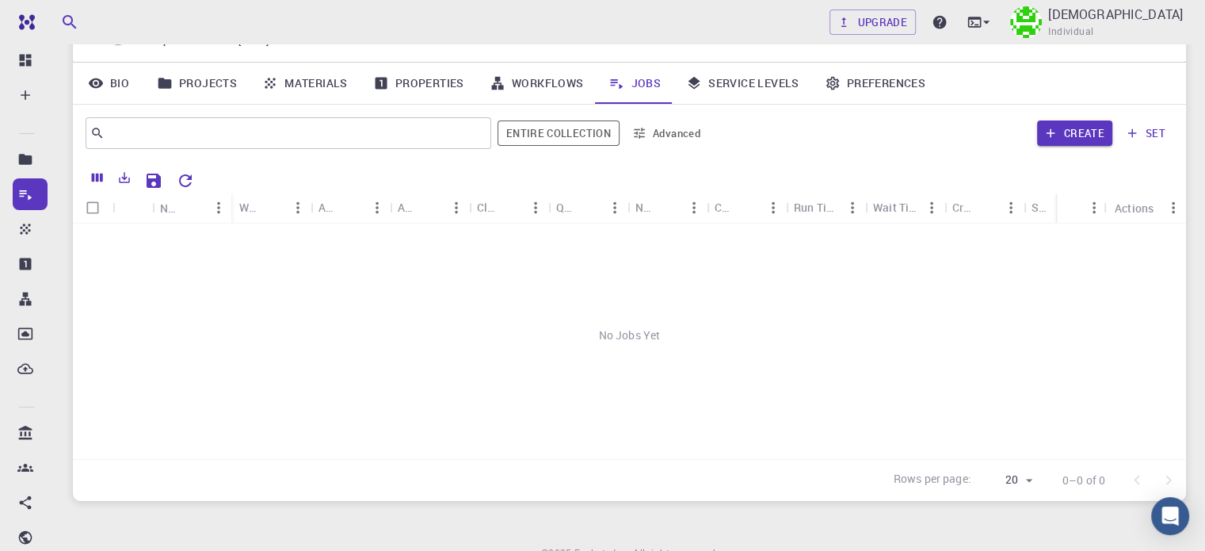
scroll to position [79, 0]
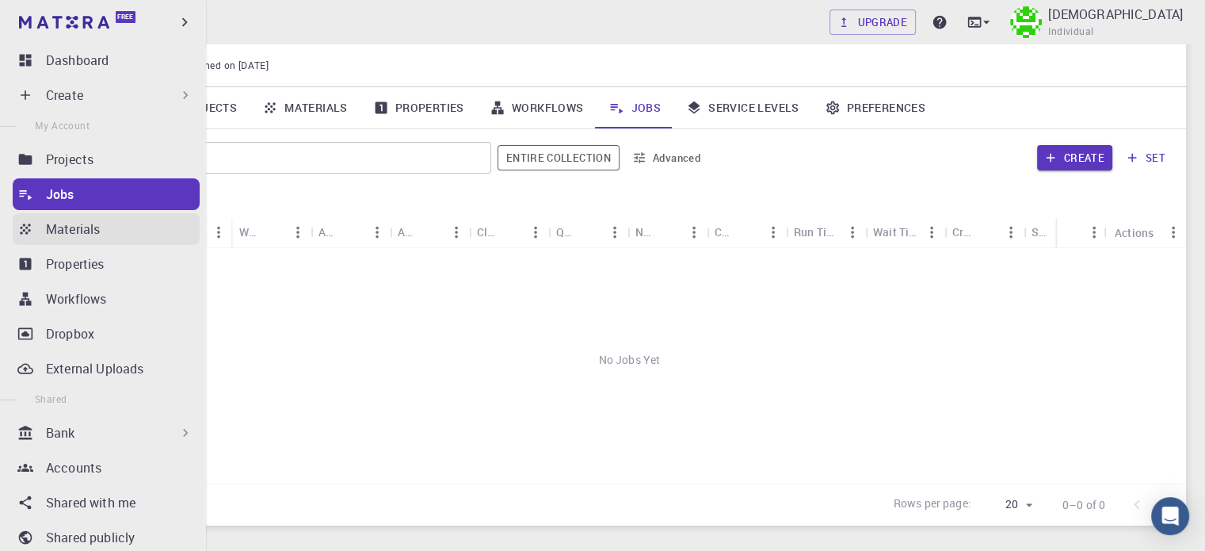
click at [29, 231] on icon at bounding box center [25, 228] width 10 height 10
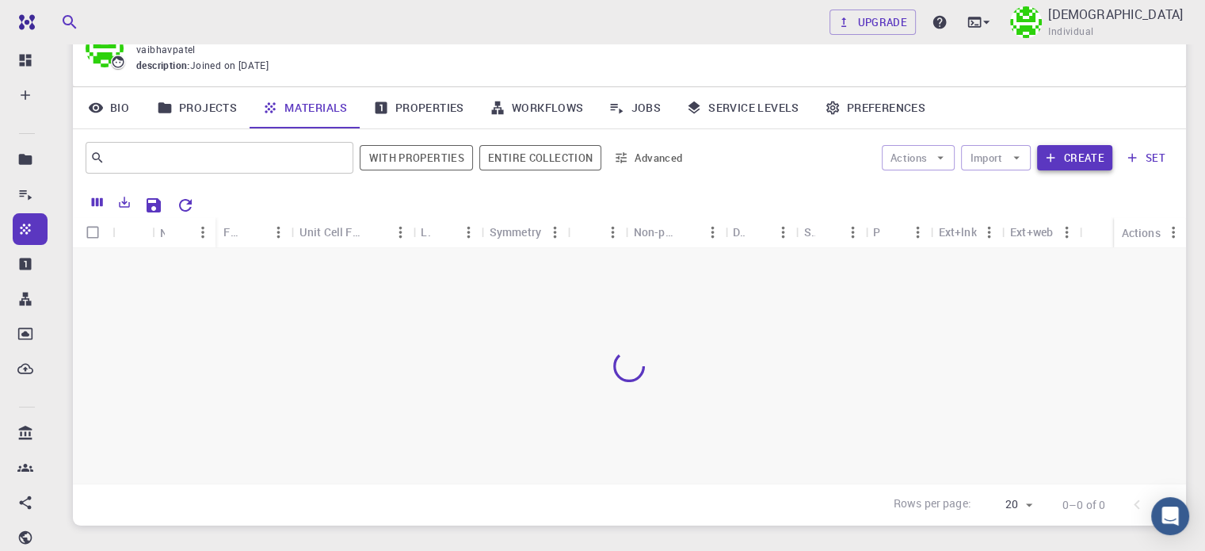
click at [1089, 161] on button "Create" at bounding box center [1074, 157] width 75 height 25
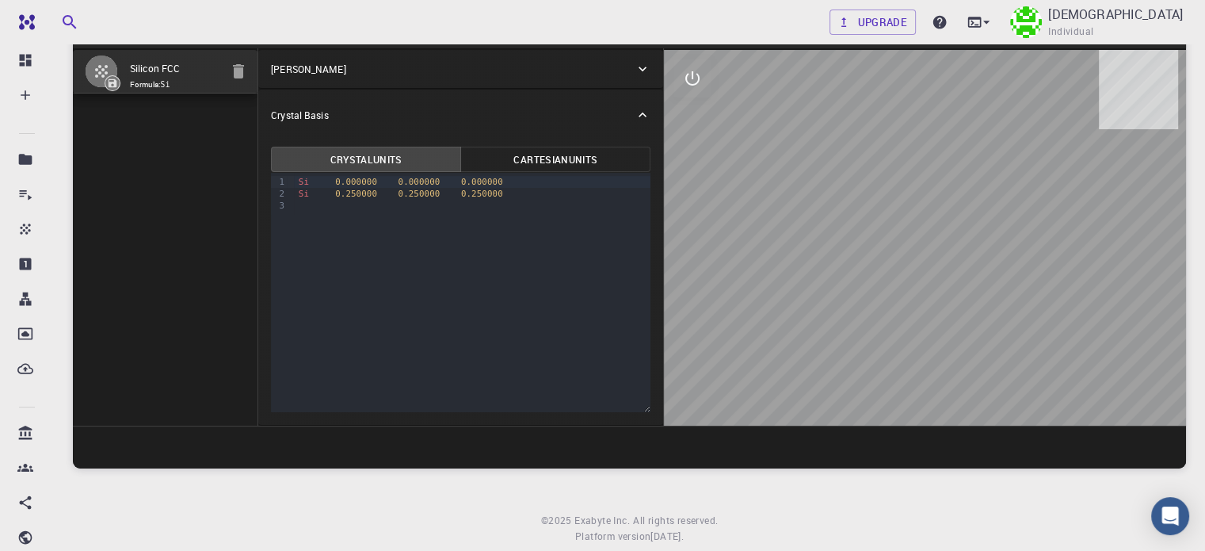
drag, startPoint x: 791, startPoint y: 253, endPoint x: 795, endPoint y: 219, distance: 33.6
click at [795, 219] on div at bounding box center [925, 238] width 522 height 376
drag, startPoint x: 856, startPoint y: 272, endPoint x: 818, endPoint y: 236, distance: 52.1
click at [818, 236] on div at bounding box center [925, 238] width 522 height 376
click at [683, 81] on icon "interactive" at bounding box center [692, 78] width 19 height 19
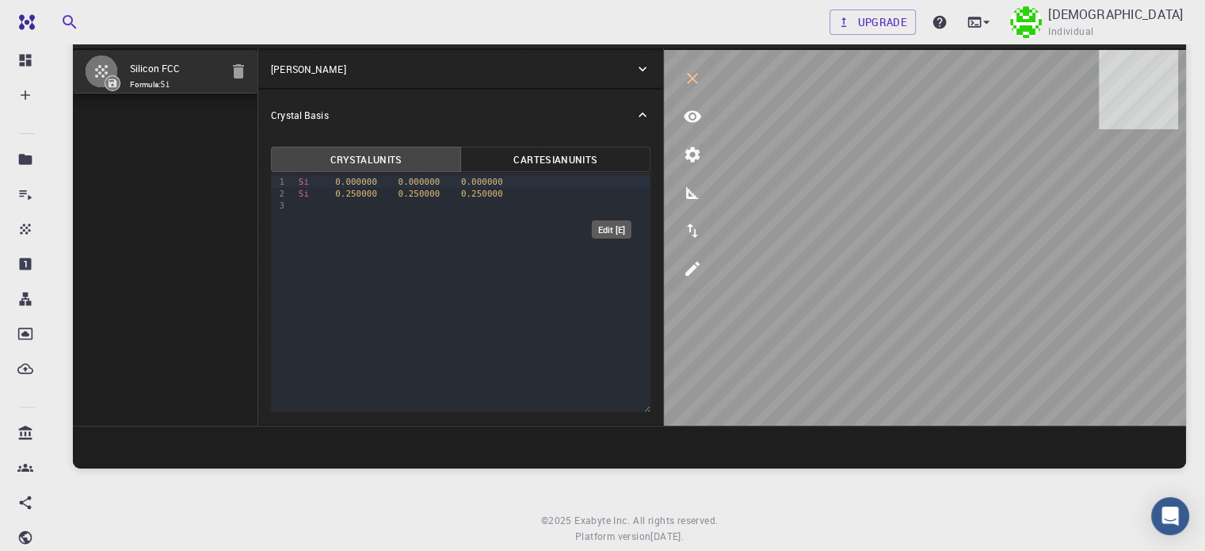
click at [673, 254] on button "edit [e]" at bounding box center [692, 269] width 38 height 38
select select "Color"
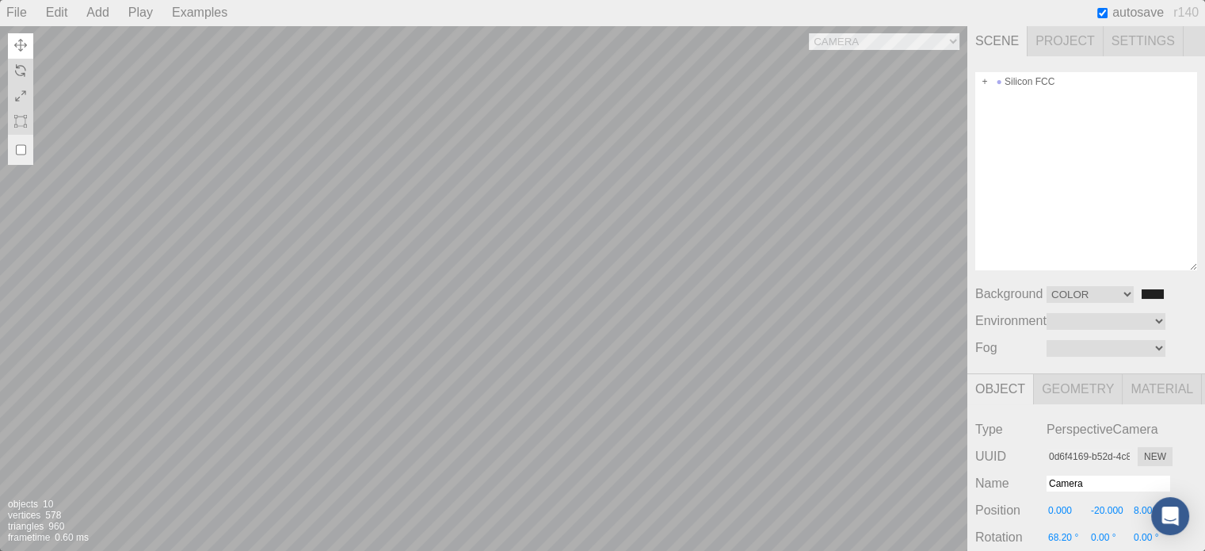
click at [497, 351] on div "Camera OrthographicCamera PerspectiveCamera Objects 10 Vertices 578 Triangles 9…" at bounding box center [483, 287] width 967 height 525
click at [603, 196] on div "Camera OrthographicCamera PerspectiveCamera Objects 10 Vertices 578 Triangles 9…" at bounding box center [483, 287] width 967 height 525
click at [1149, 6] on span "autosave" at bounding box center [1137, 13] width 51 height 14
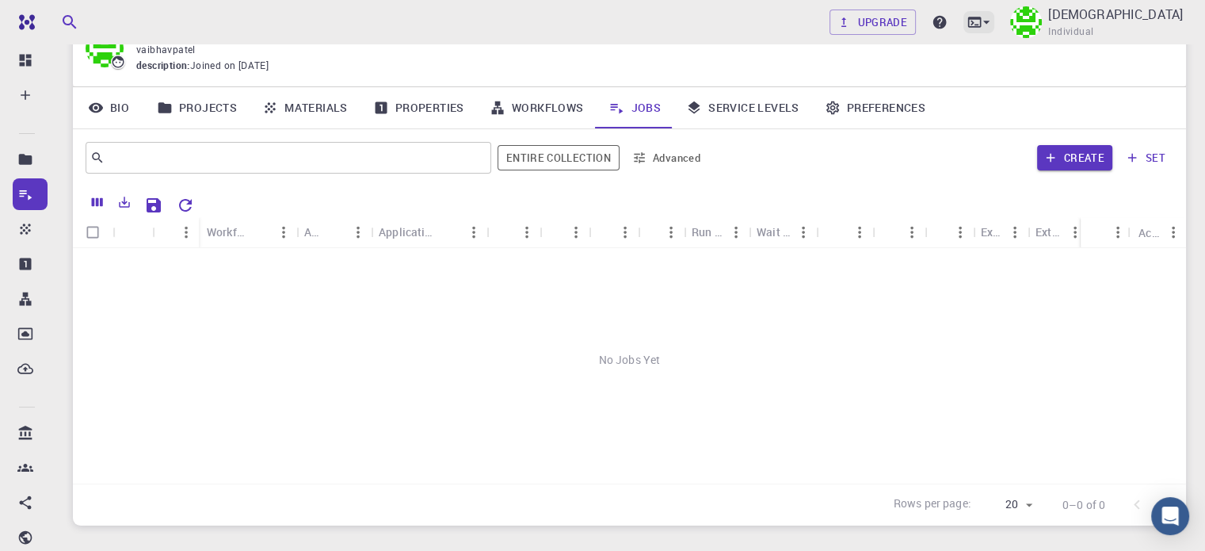
click at [982, 25] on icon at bounding box center [975, 22] width 16 height 16
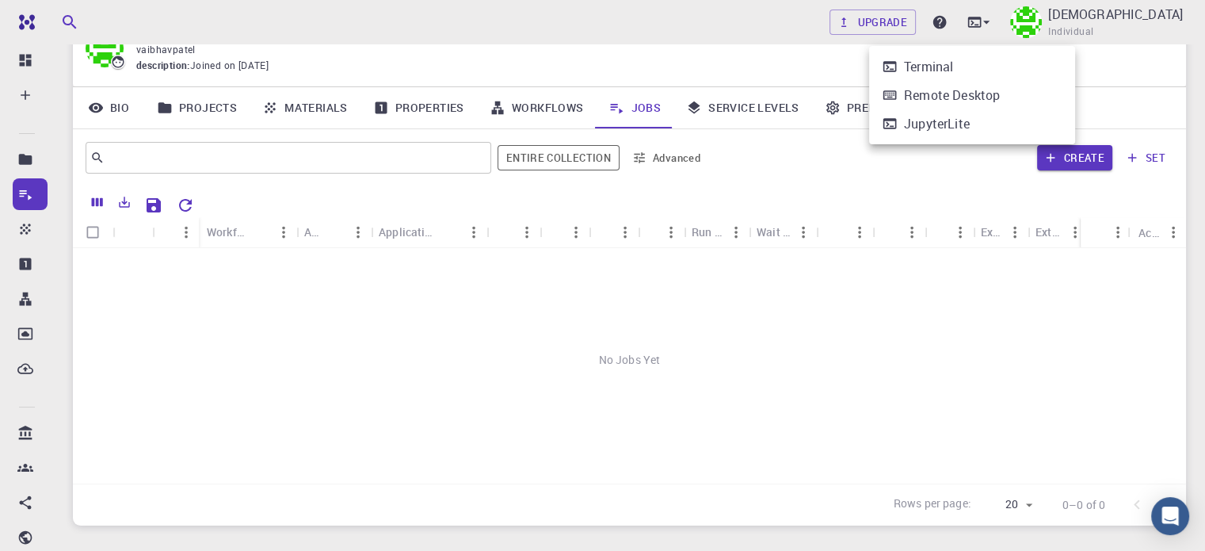
click at [1153, 25] on div at bounding box center [602, 275] width 1205 height 551
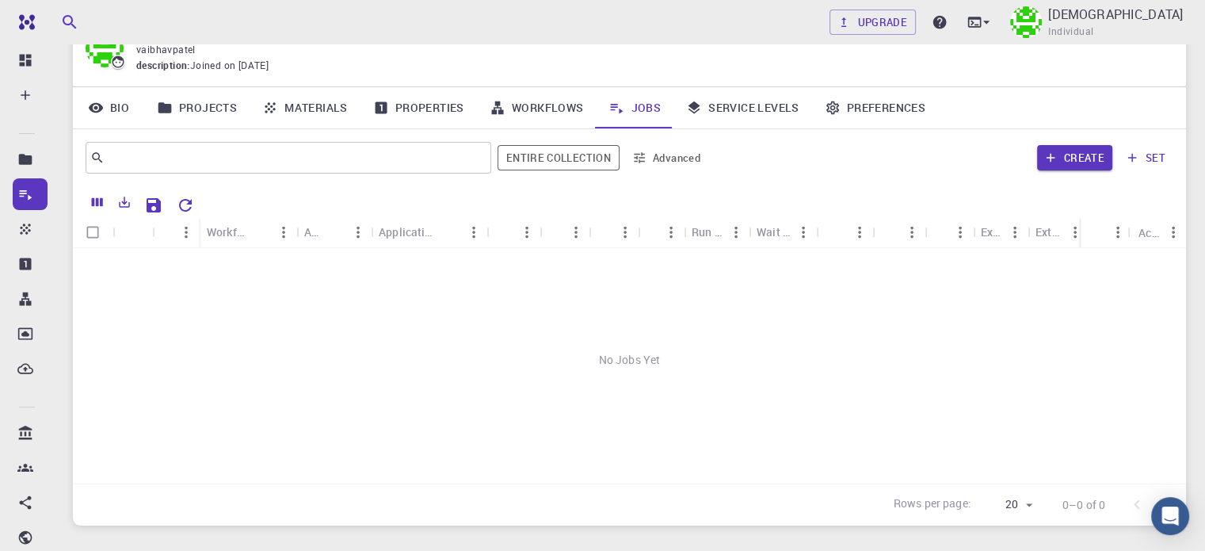
click at [322, 107] on link "Materials" at bounding box center [305, 107] width 111 height 41
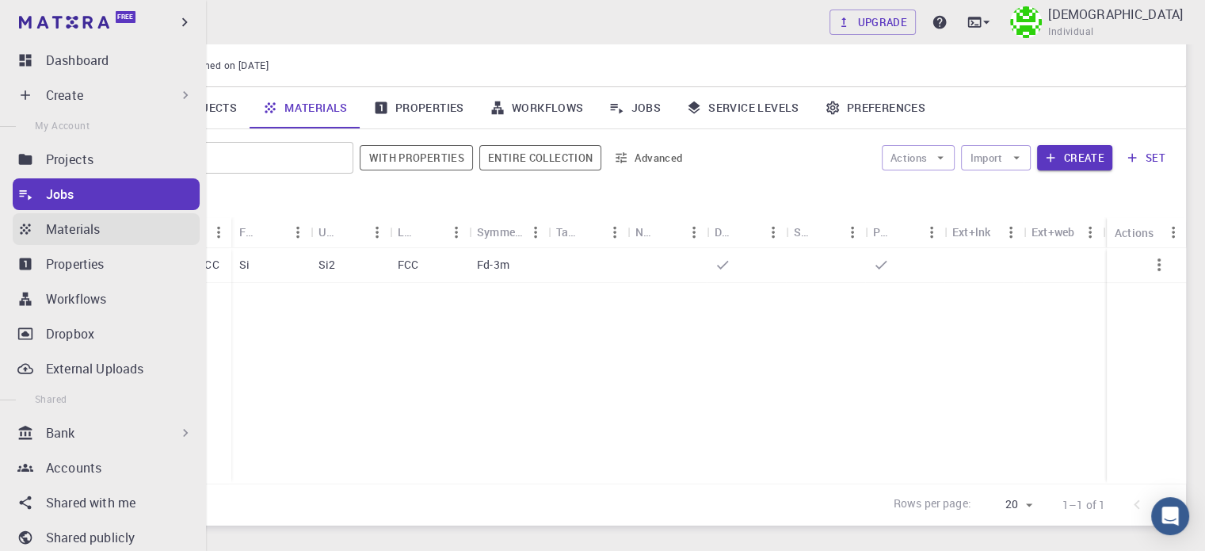
click at [43, 232] on link "Materials" at bounding box center [106, 229] width 187 height 32
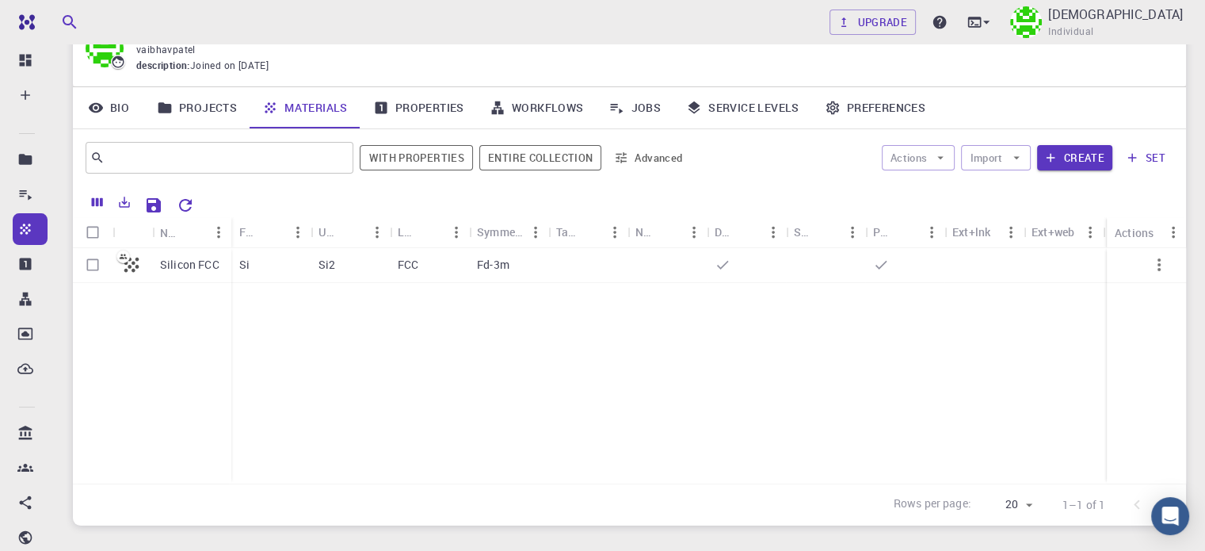
click at [859, 115] on link "Preferences" at bounding box center [875, 107] width 126 height 41
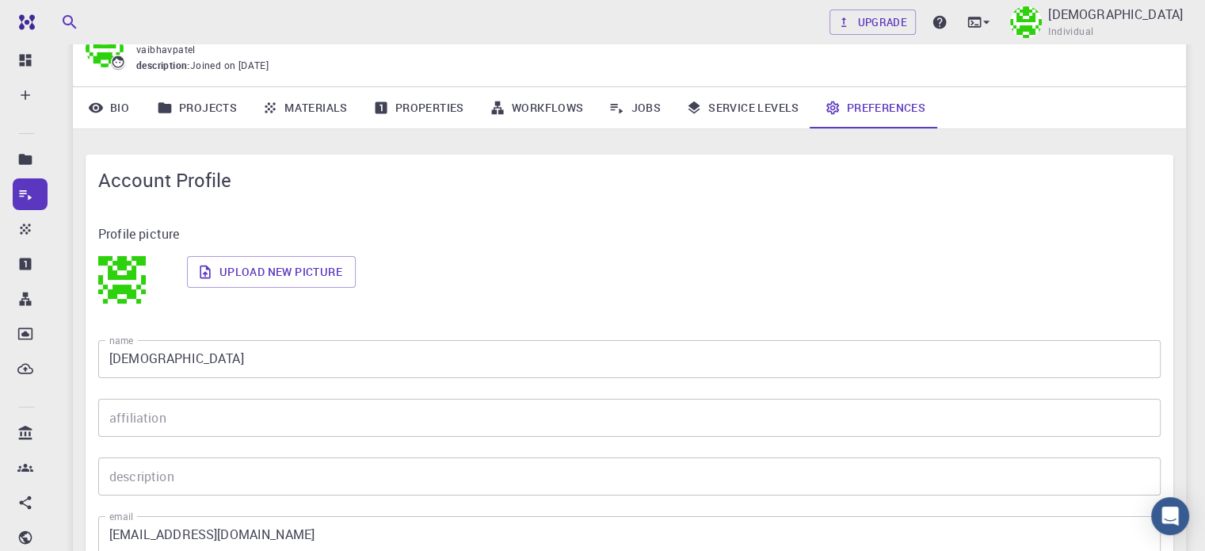
click at [859, 115] on link "Preferences" at bounding box center [875, 107] width 126 height 41
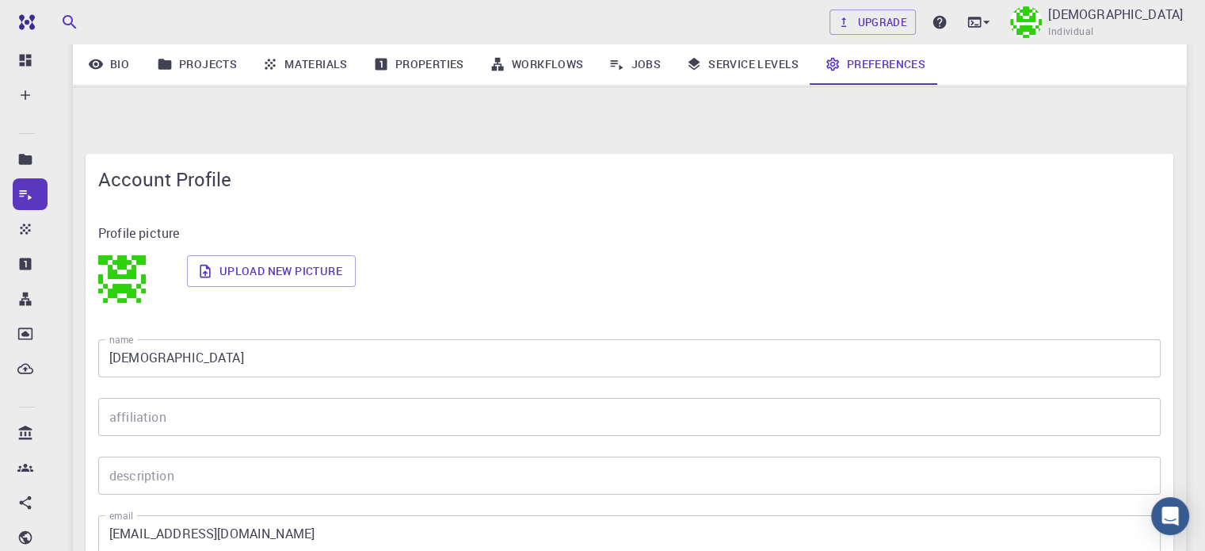
scroll to position [396, 0]
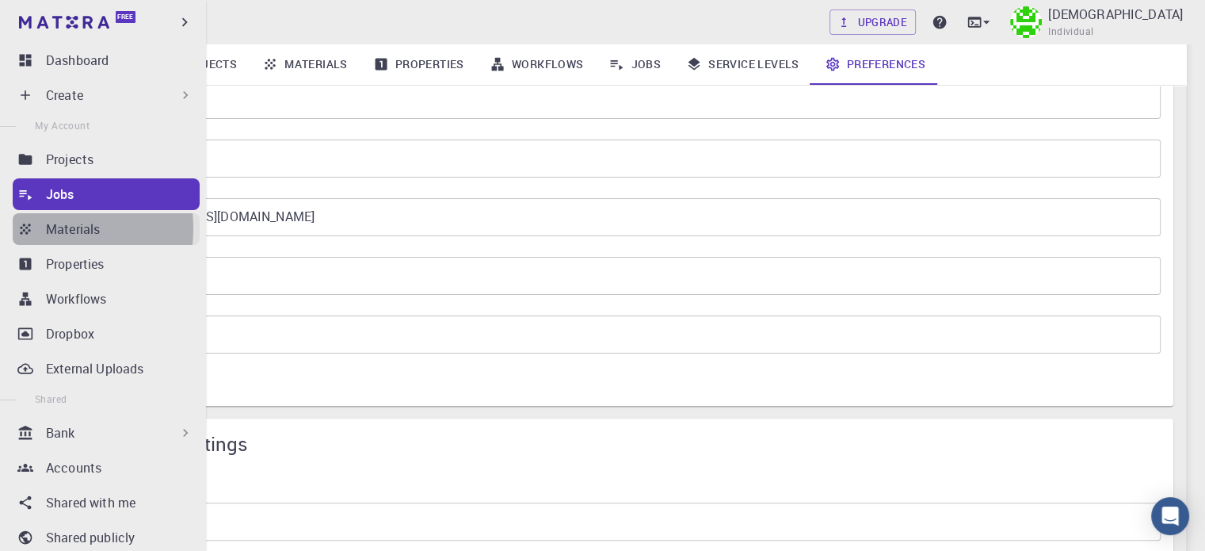
click at [35, 228] on link "Materials" at bounding box center [106, 229] width 187 height 32
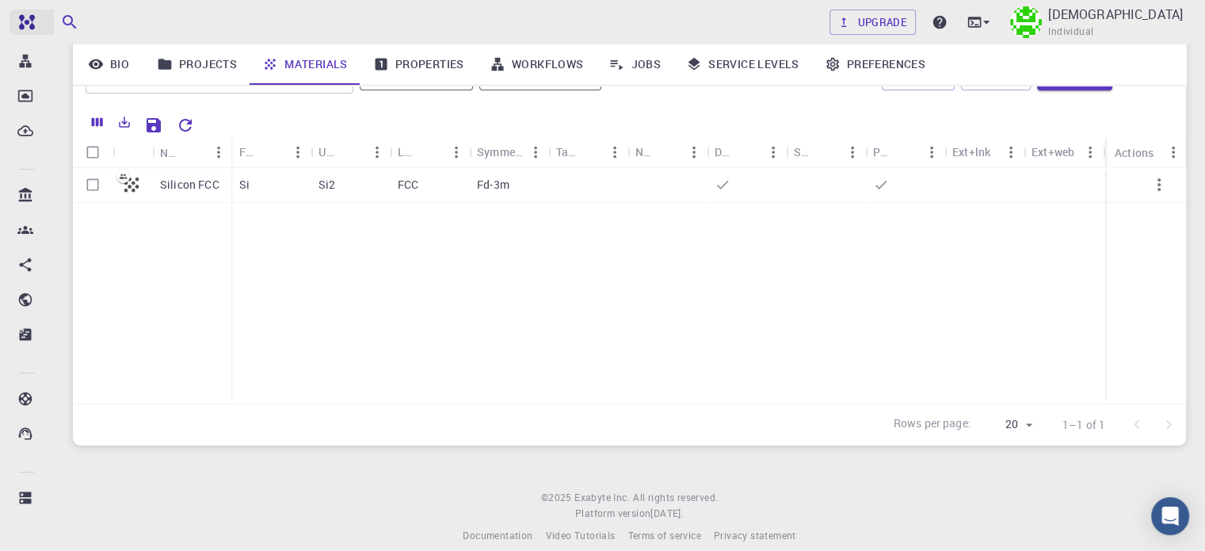
scroll to position [238, 0]
